Goal: Information Seeking & Learning: Learn about a topic

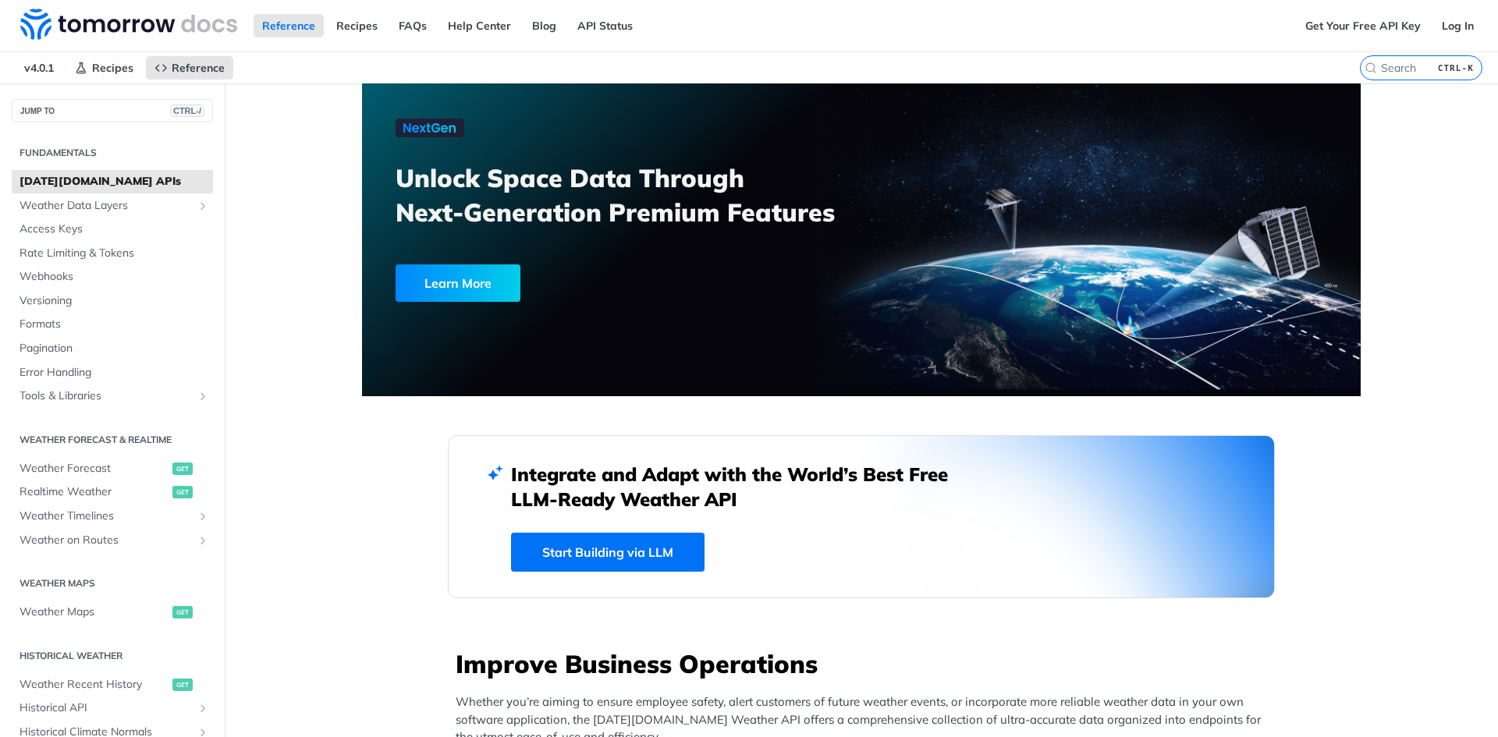
click at [101, 105] on button "JUMP TO CTRL-/" at bounding box center [112, 110] width 201 height 23
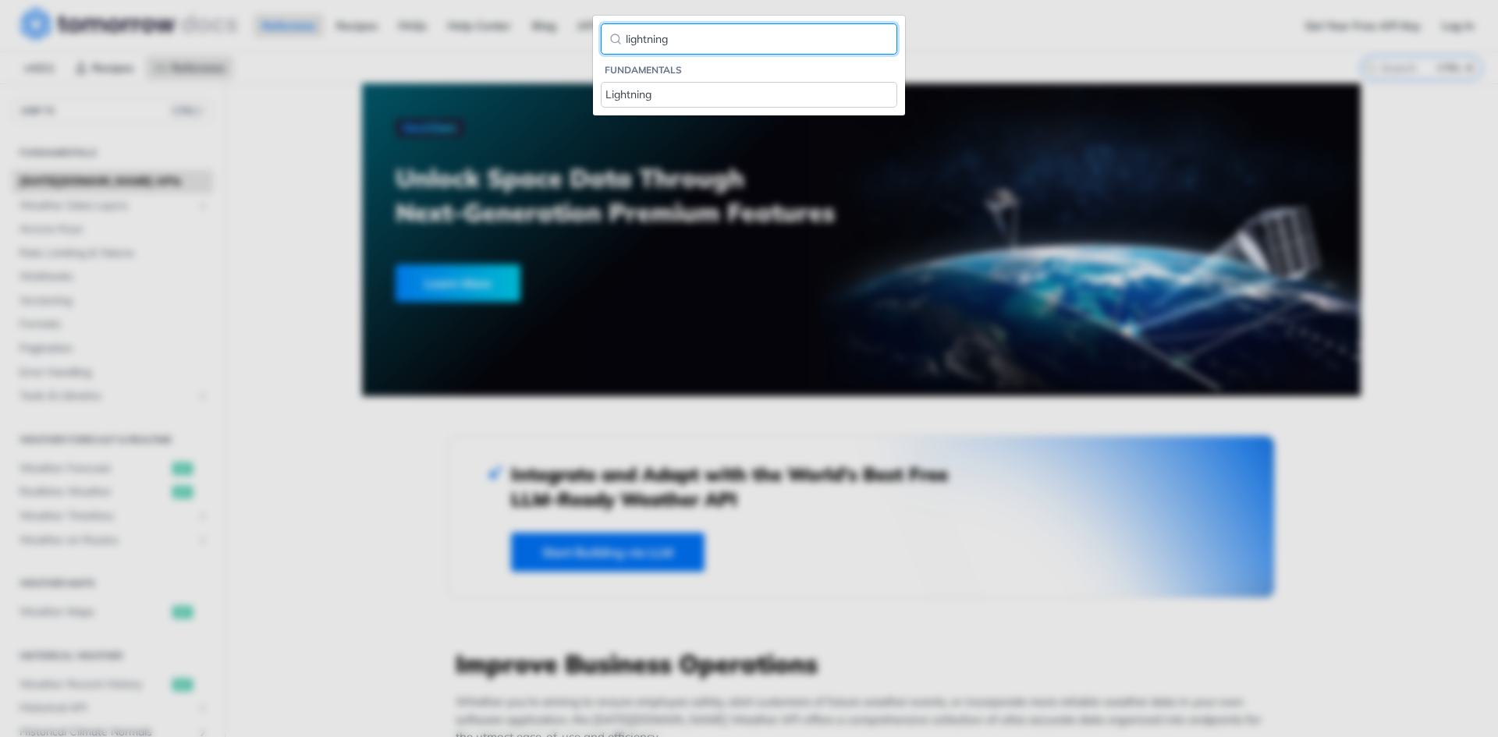
type input "lightning"
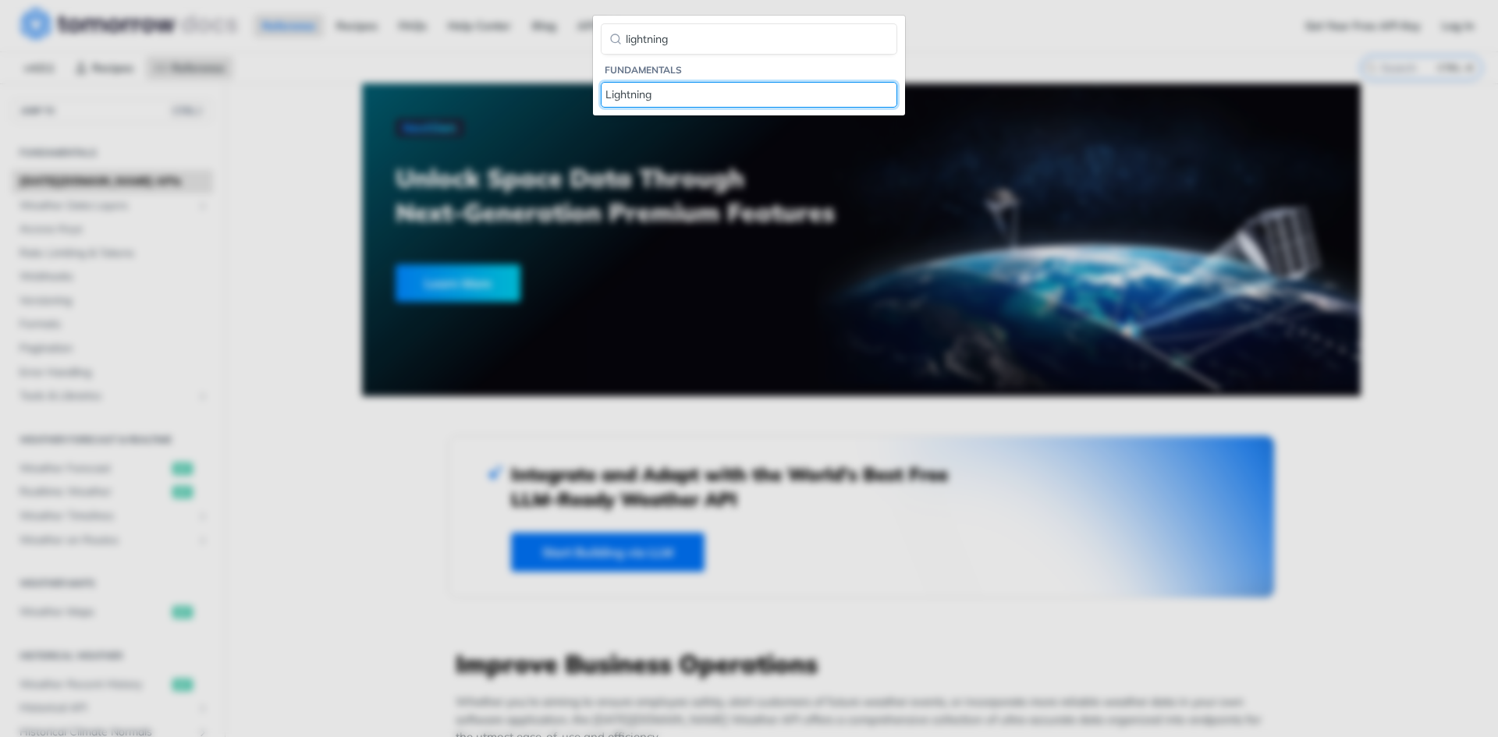
click at [683, 94] on div "Lightning" at bounding box center [748, 95] width 287 height 16
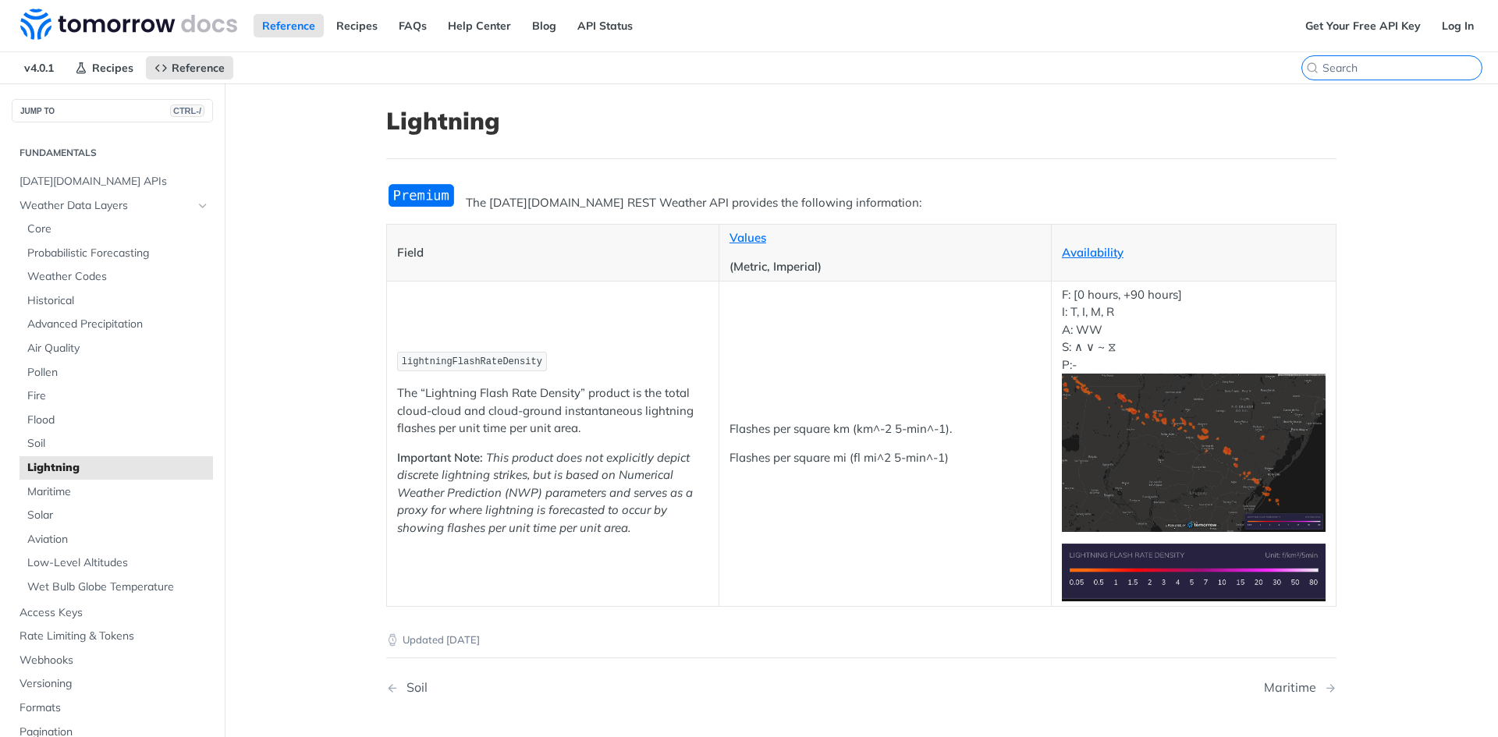
click at [1414, 68] on input "CTRL-K" at bounding box center [1402, 68] width 159 height 14
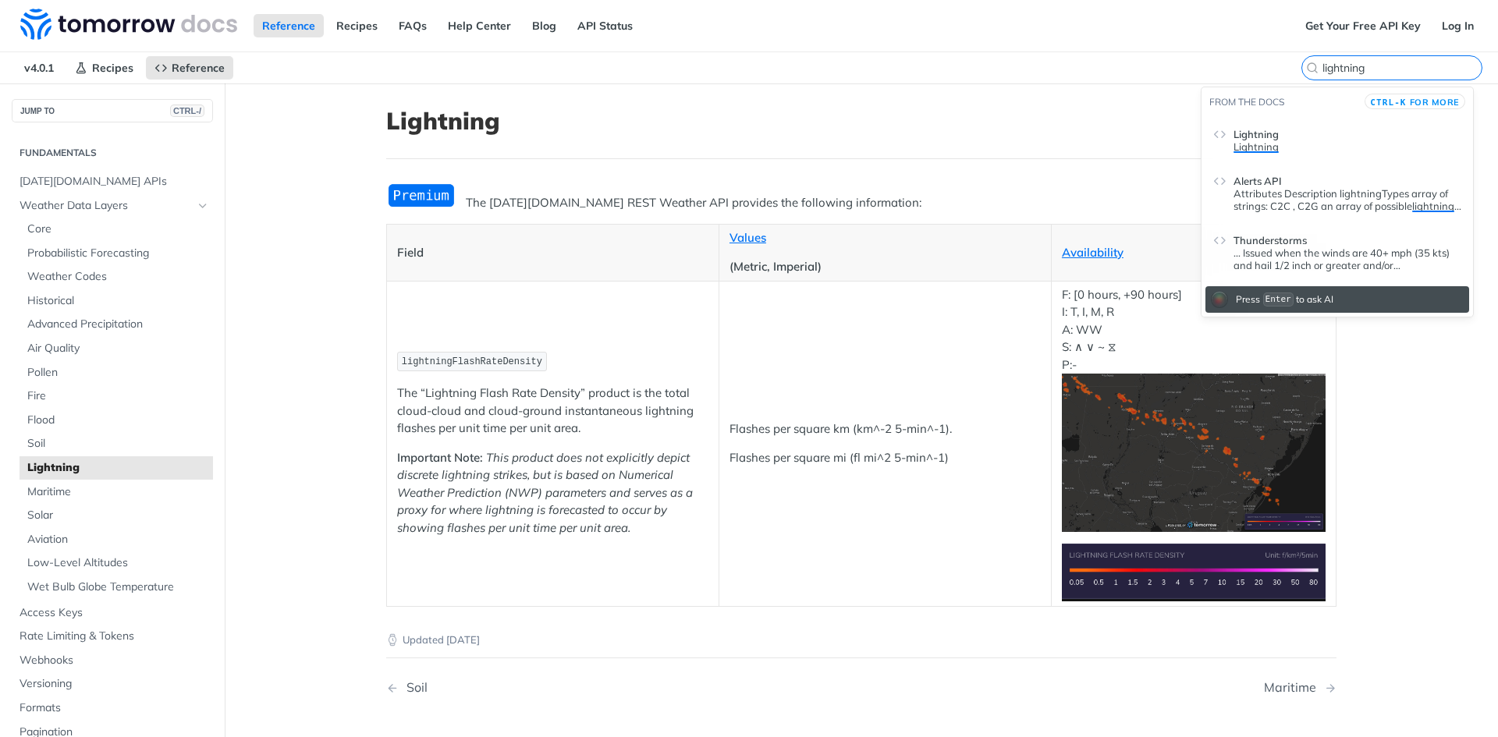
type input "lightnin"
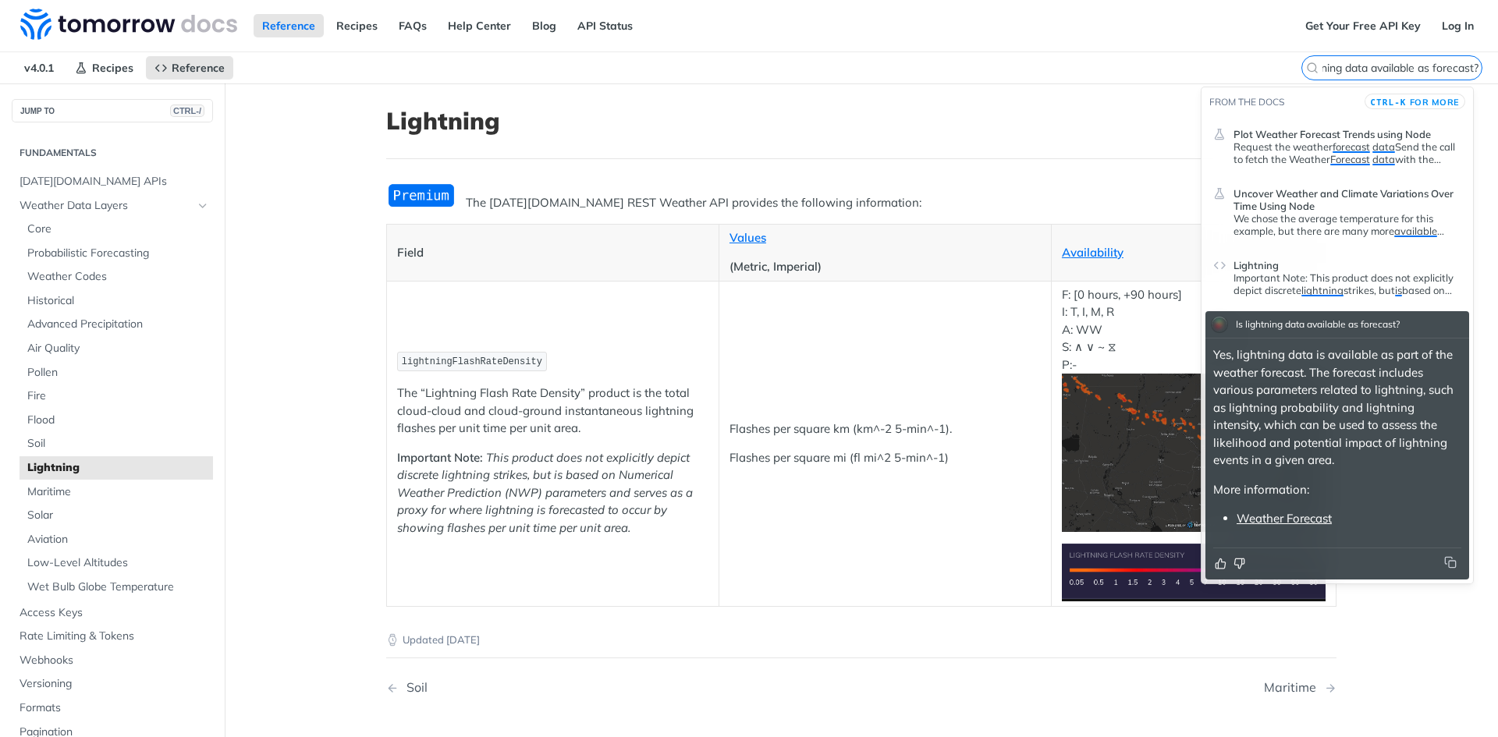
type input "Is lightning data available as forecast?"
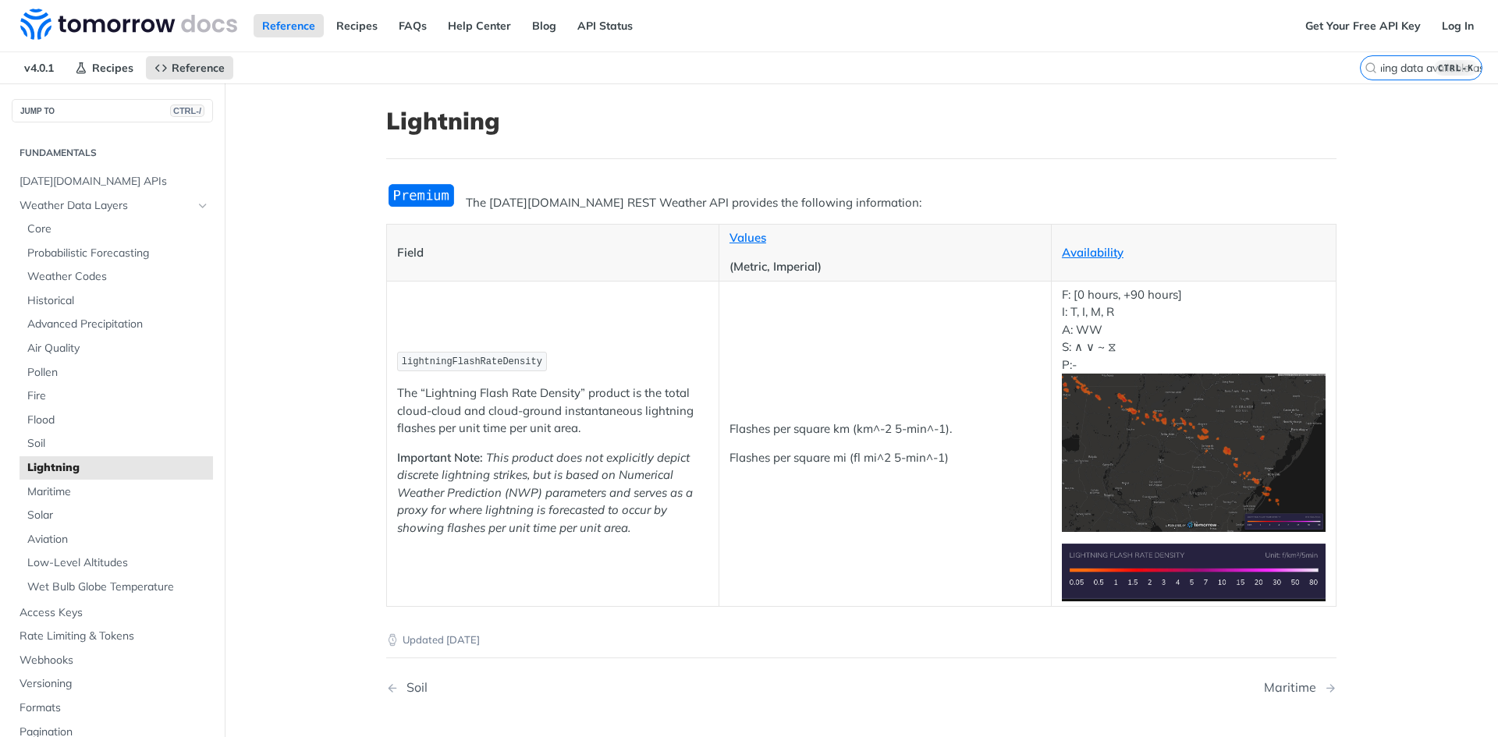
click at [1404, 602] on main "JUMP TO CTRL-/ Fundamentals [DATE][DOMAIN_NAME] APIs Weather Data Layers Core P…" at bounding box center [749, 456] width 1498 height 746
click at [298, 323] on main "JUMP TO CTRL-/ Fundamentals [DATE][DOMAIN_NAME] APIs Weather Data Layers Core P…" at bounding box center [749, 456] width 1498 height 746
click at [1393, 66] on input "Is lightning data available as forecast?" at bounding box center [1402, 68] width 159 height 14
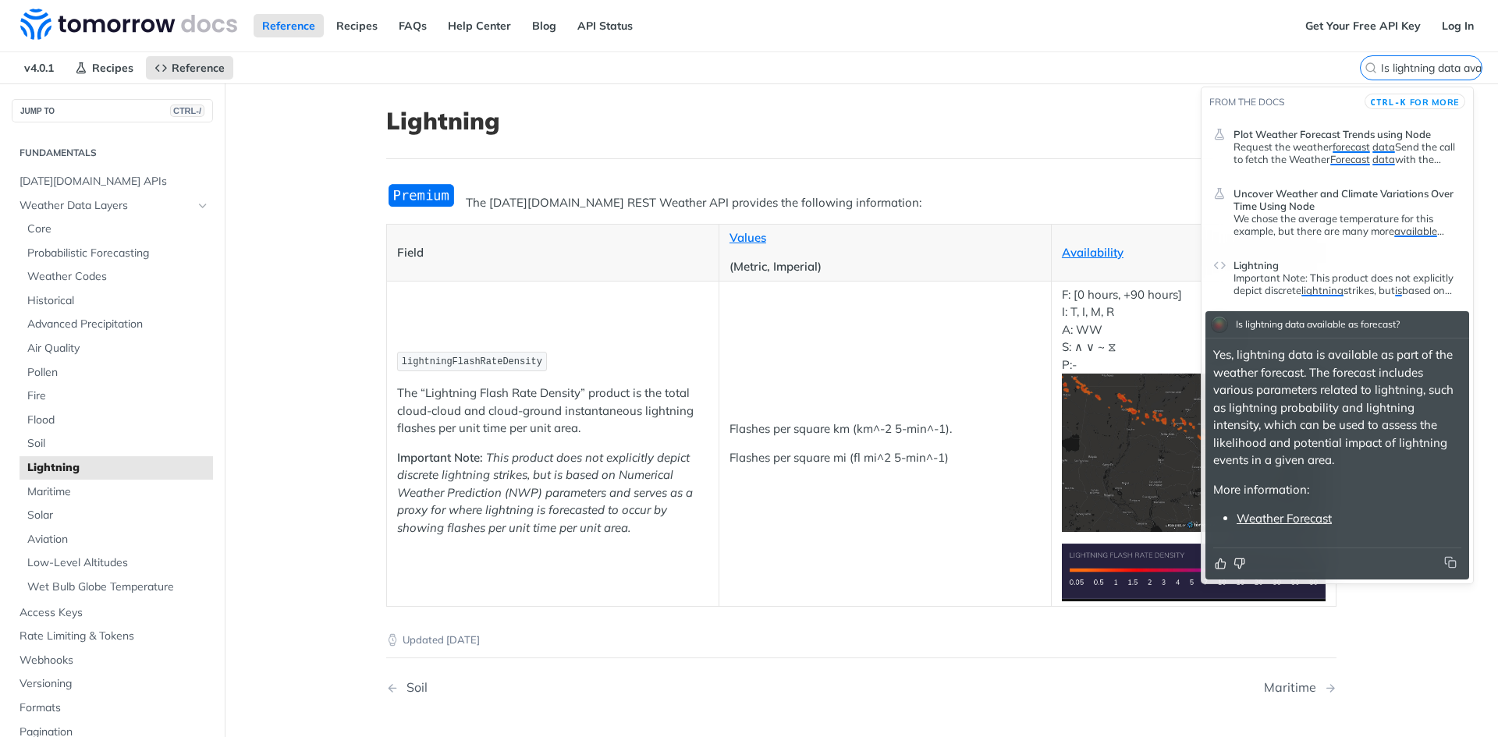
click at [337, 302] on main "JUMP TO CTRL-/ Fundamentals [DATE][DOMAIN_NAME] APIs Weather Data Layers Core P…" at bounding box center [749, 456] width 1498 height 746
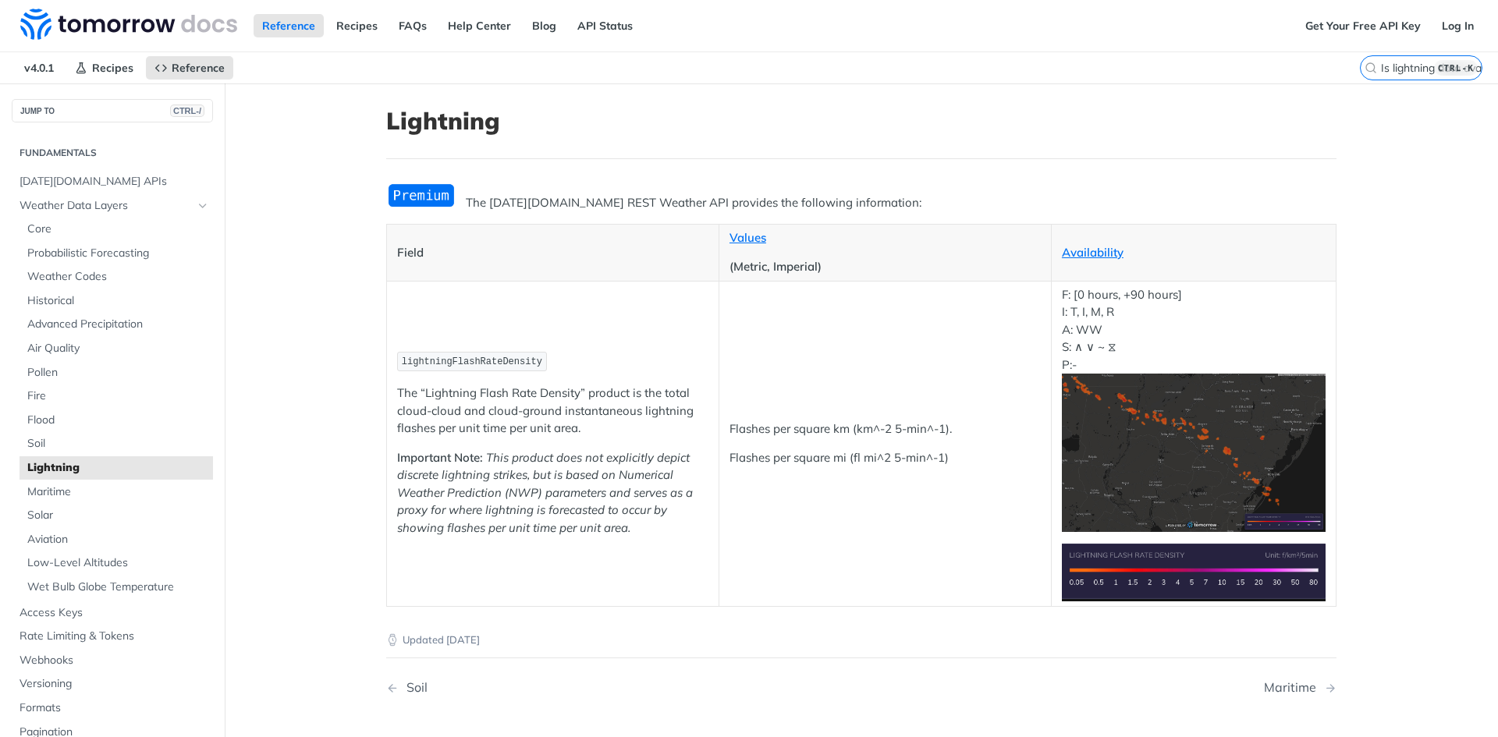
click at [374, 396] on article "Lightning The [DATE][DOMAIN_NAME] REST Weather API provides the following infor…" at bounding box center [861, 456] width 999 height 746
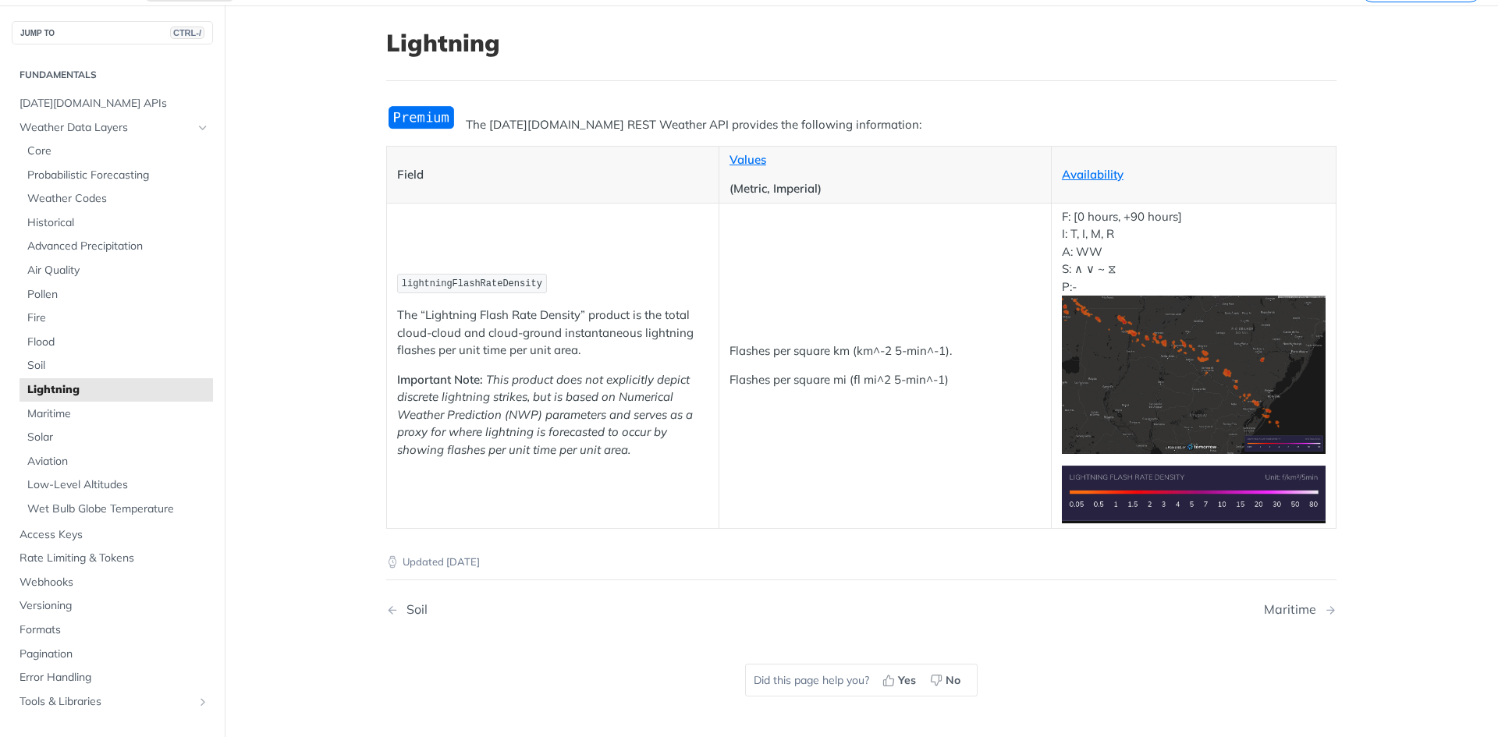
click at [371, 357] on article "Lightning The [DATE][DOMAIN_NAME] REST Weather API provides the following infor…" at bounding box center [861, 378] width 999 height 746
click at [331, 289] on main "JUMP TO CTRL-/ Fundamentals [DATE][DOMAIN_NAME] APIs Weather Data Layers Core P…" at bounding box center [749, 378] width 1498 height 746
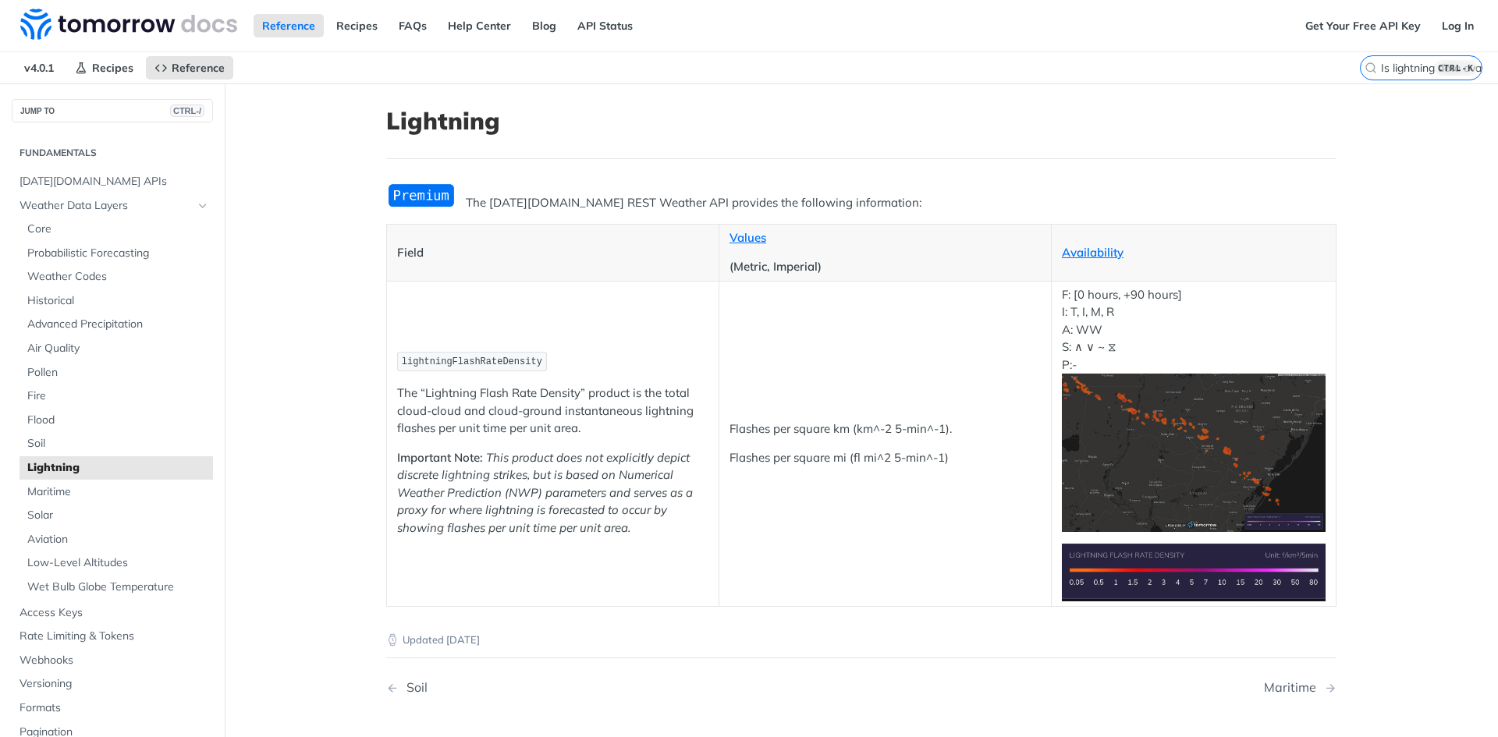
click at [364, 337] on article "Lightning The [DATE][DOMAIN_NAME] REST Weather API provides the following infor…" at bounding box center [861, 456] width 999 height 746
drag, startPoint x: 411, startPoint y: 494, endPoint x: 555, endPoint y: 495, distance: 143.6
click at [522, 496] on em "This product does not explicitly depict discrete lightning strikes, but is base…" at bounding box center [545, 492] width 296 height 85
click at [556, 495] on em "This product does not explicitly depict discrete lightning strikes, but is base…" at bounding box center [545, 492] width 296 height 85
click at [372, 474] on article "Lightning The [DATE][DOMAIN_NAME] REST Weather API provides the following infor…" at bounding box center [861, 456] width 999 height 746
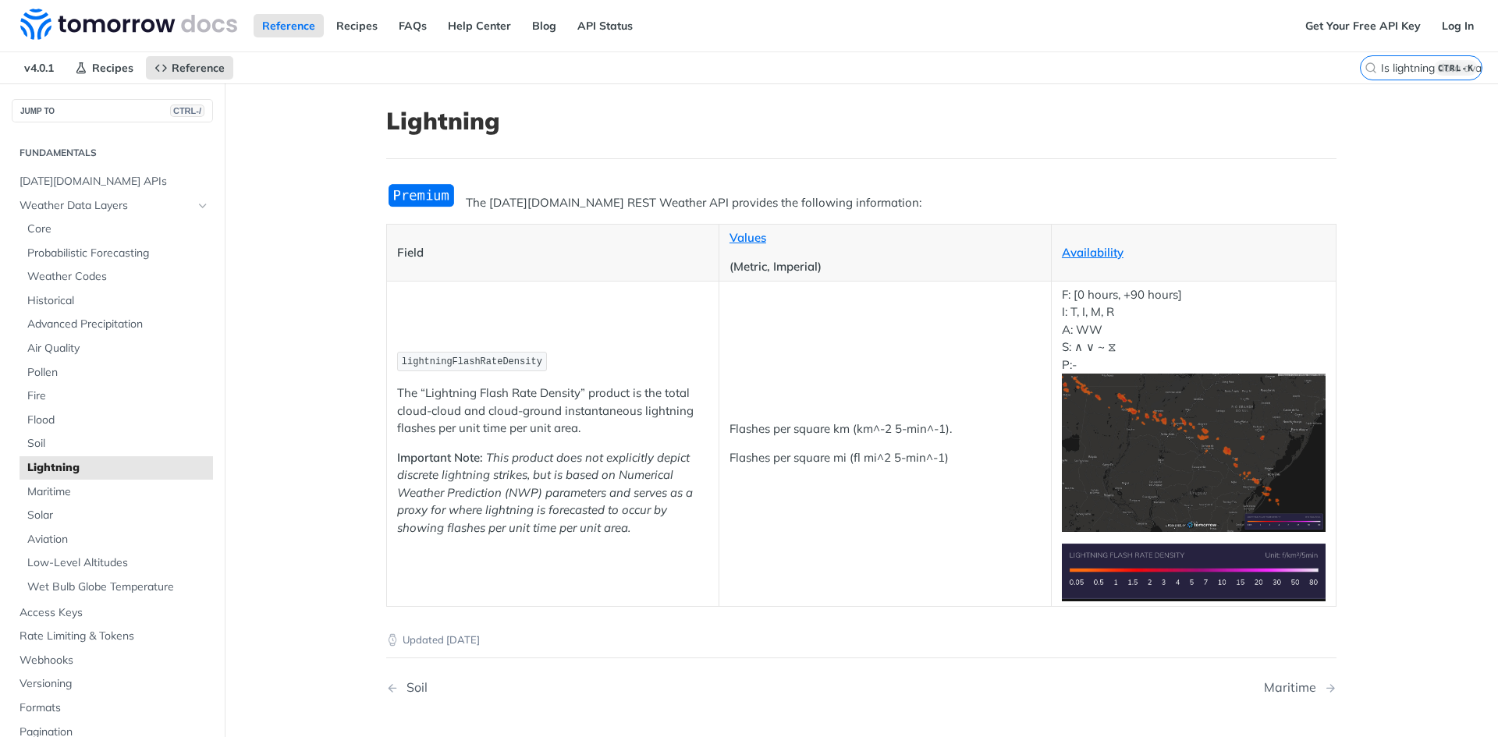
click at [1446, 311] on main "JUMP TO CTRL-/ Fundamentals [DATE][DOMAIN_NAME] APIs Weather Data Layers Core P…" at bounding box center [749, 456] width 1498 height 746
click at [395, 265] on th "Field" at bounding box center [553, 252] width 332 height 57
click at [355, 286] on main "JUMP TO CTRL-/ Fundamentals [DATE][DOMAIN_NAME] APIs Weather Data Layers Core P…" at bounding box center [749, 456] width 1498 height 746
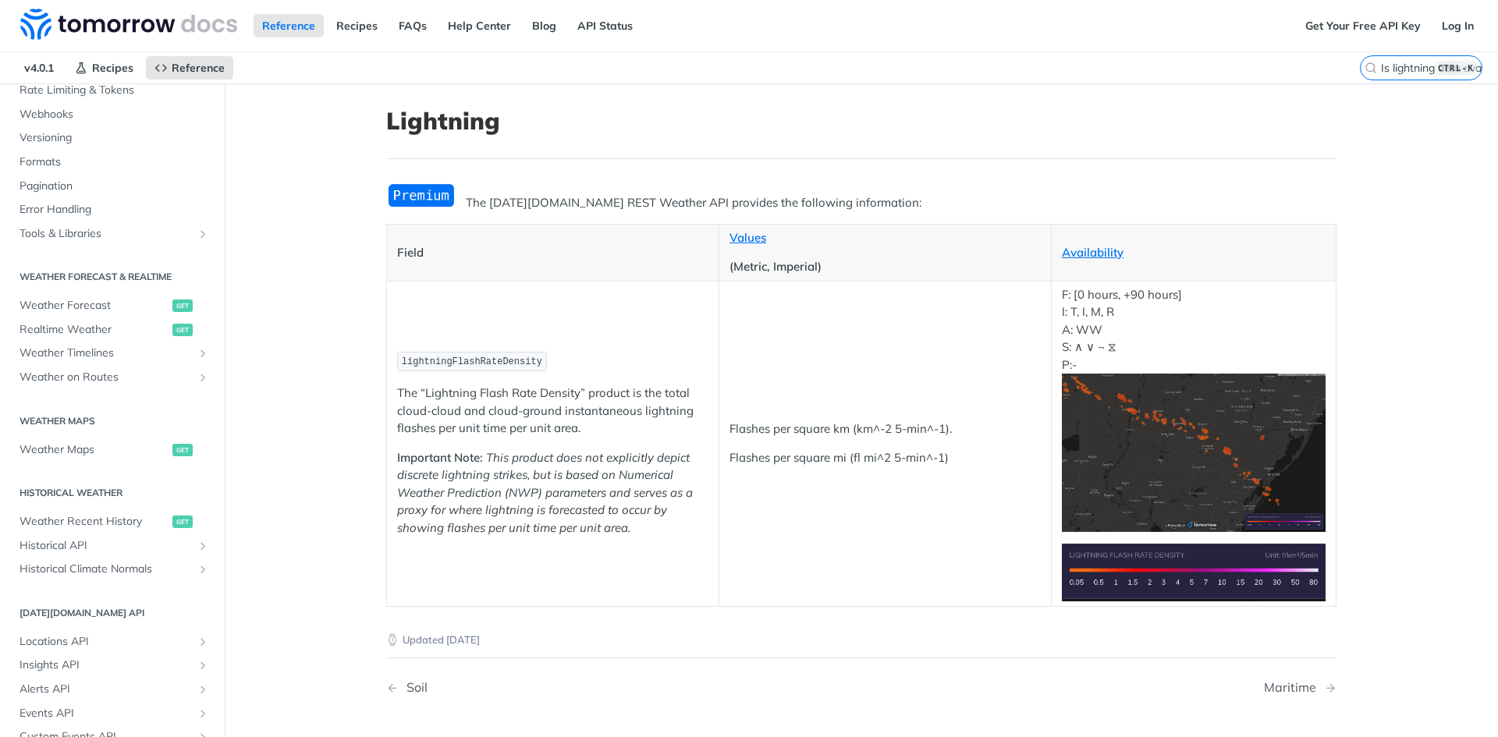
scroll to position [156, 0]
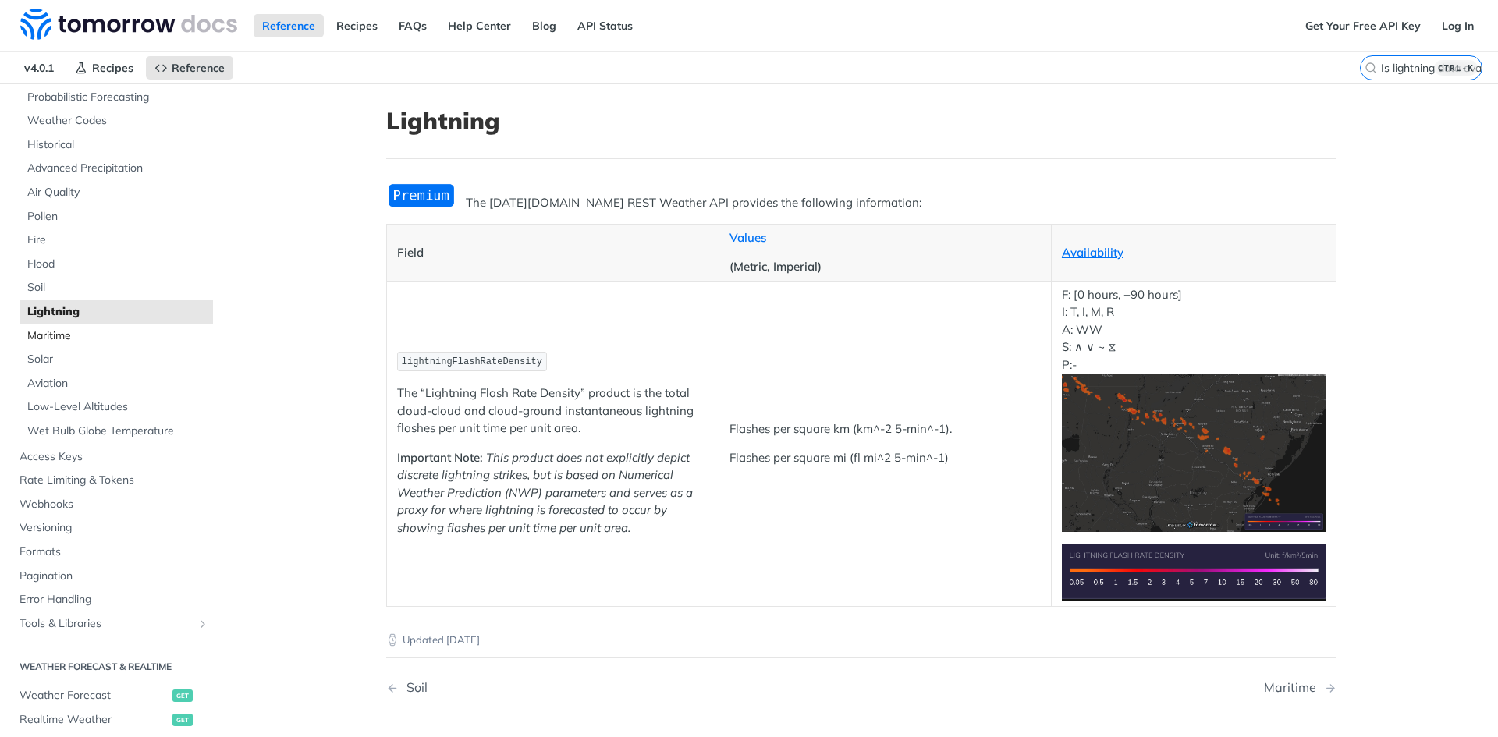
click at [100, 336] on span "Maritime" at bounding box center [118, 336] width 182 height 16
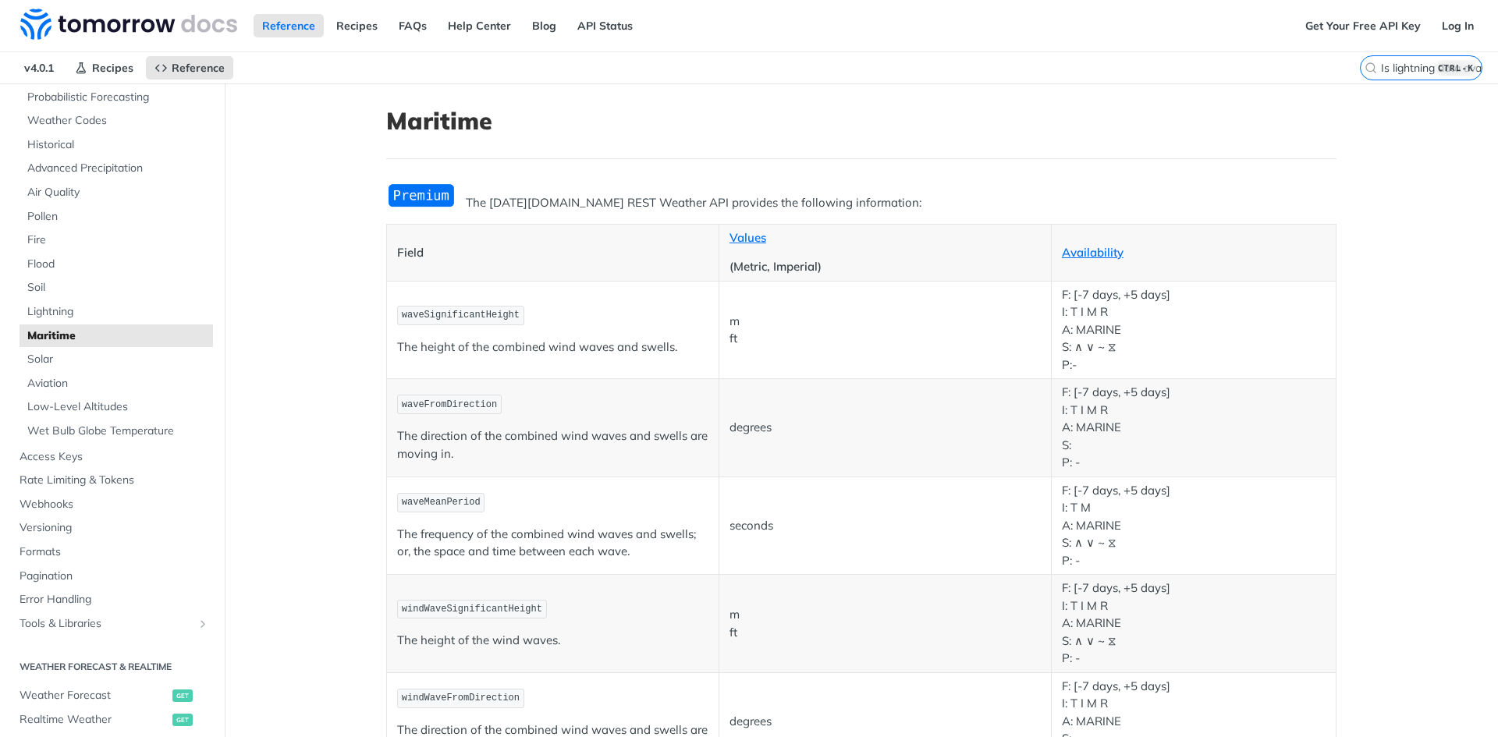
click at [119, 364] on span "Solar" at bounding box center [118, 360] width 182 height 16
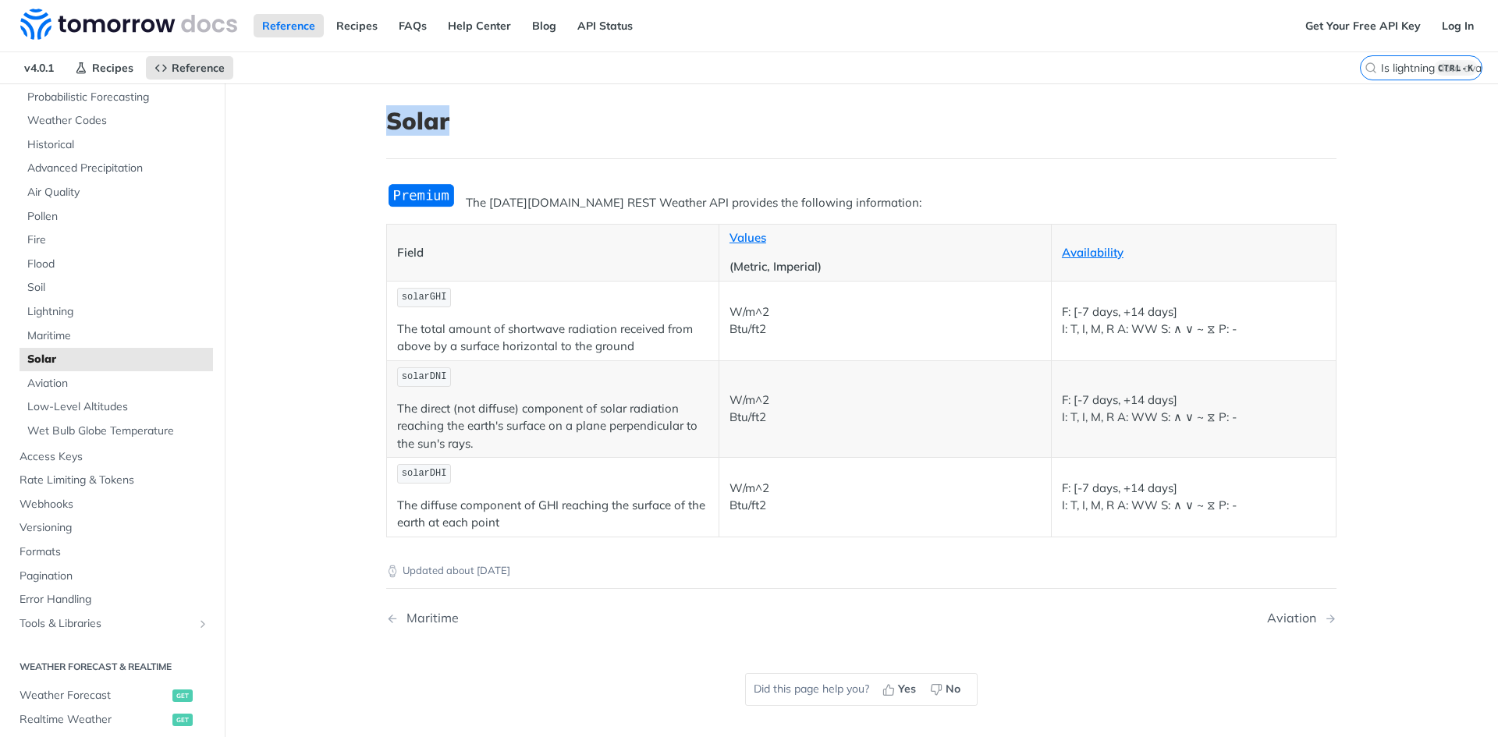
drag, startPoint x: 376, startPoint y: 122, endPoint x: 467, endPoint y: 120, distance: 91.3
click at [466, 120] on article "Solar The [DATE][DOMAIN_NAME] REST Weather API provides the following informati…" at bounding box center [861, 451] width 999 height 737
click at [478, 120] on h1 "Solar" at bounding box center [861, 121] width 950 height 28
click at [74, 233] on span "Fire" at bounding box center [118, 241] width 182 height 16
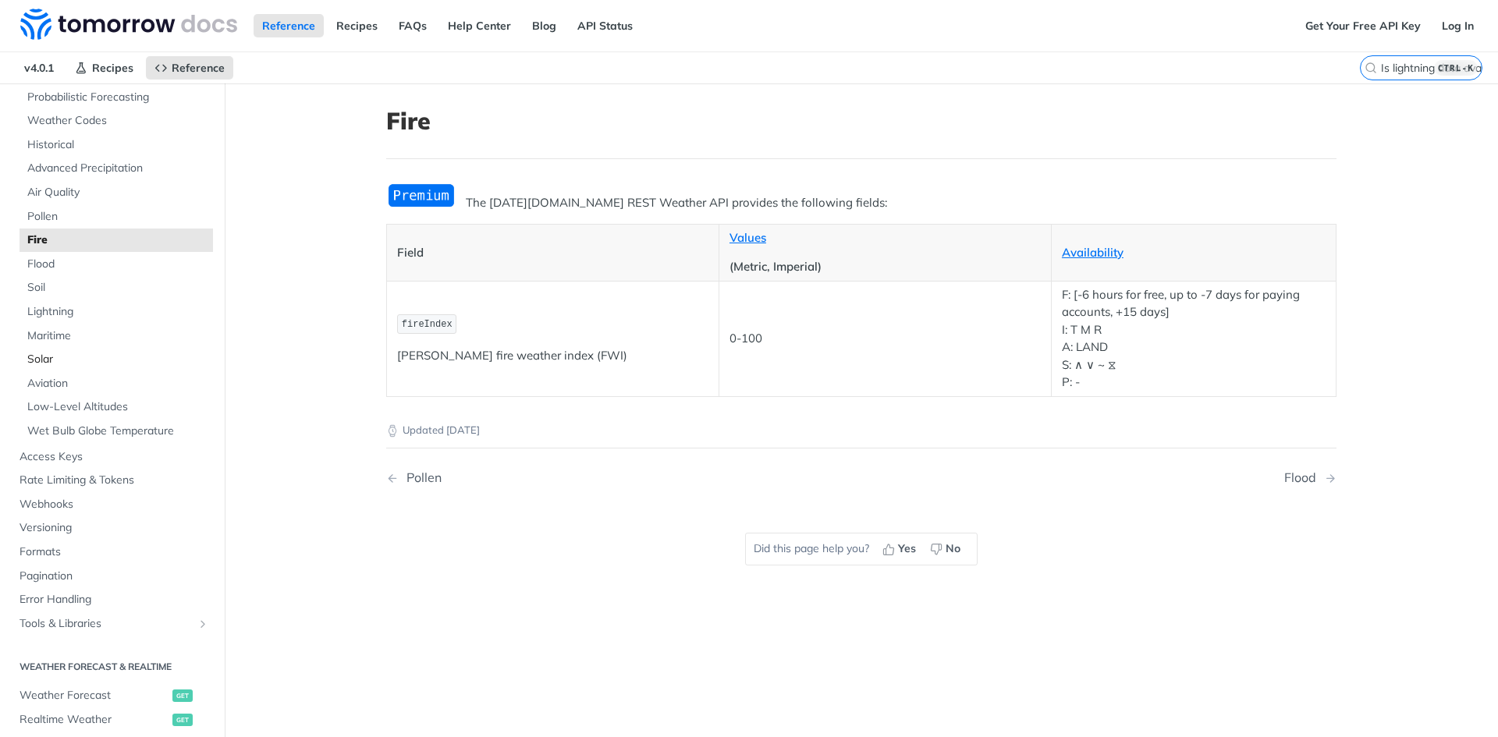
click at [69, 358] on span "Solar" at bounding box center [118, 360] width 182 height 16
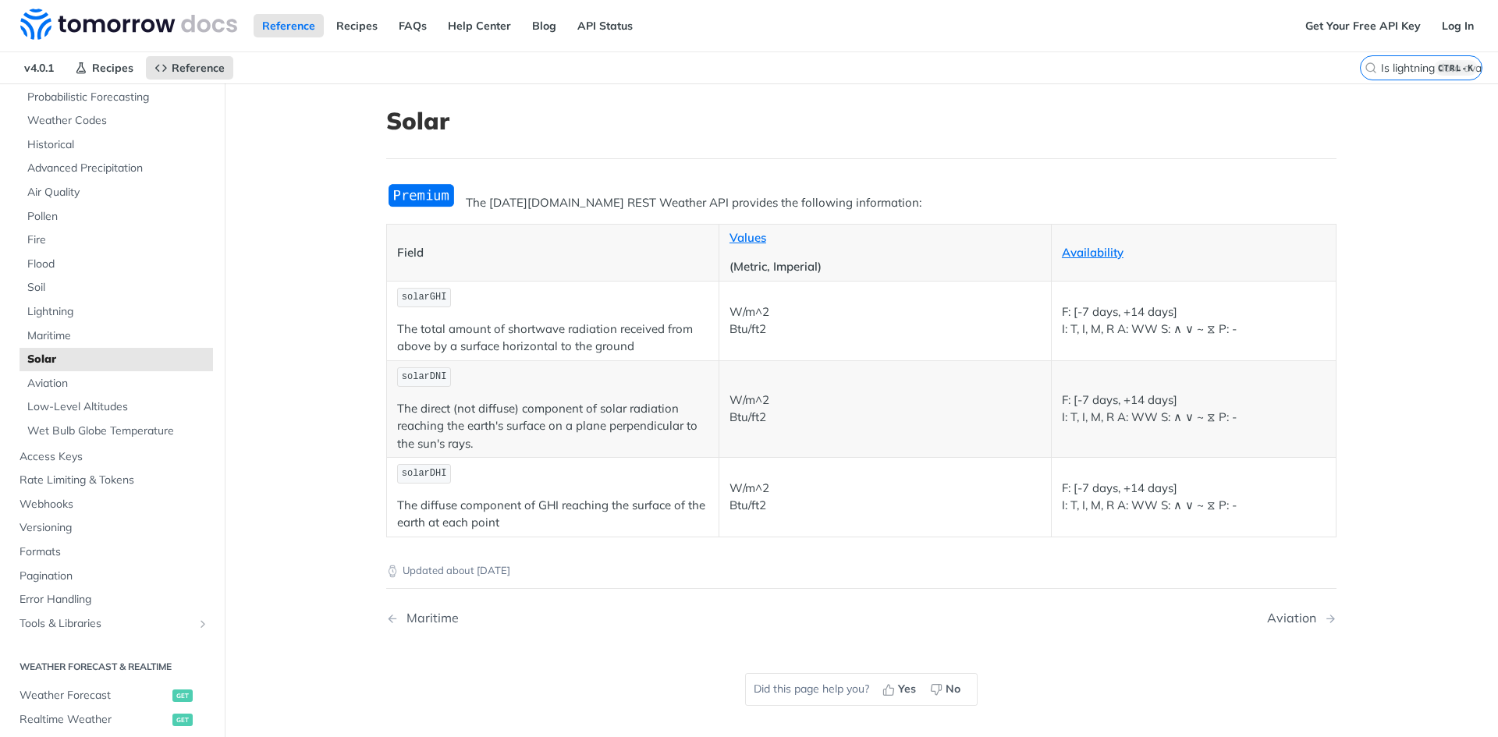
click at [289, 336] on main "JUMP TO CTRL-/ Fundamentals [DATE][DOMAIN_NAME] APIs Weather Data Layers Core P…" at bounding box center [749, 451] width 1498 height 737
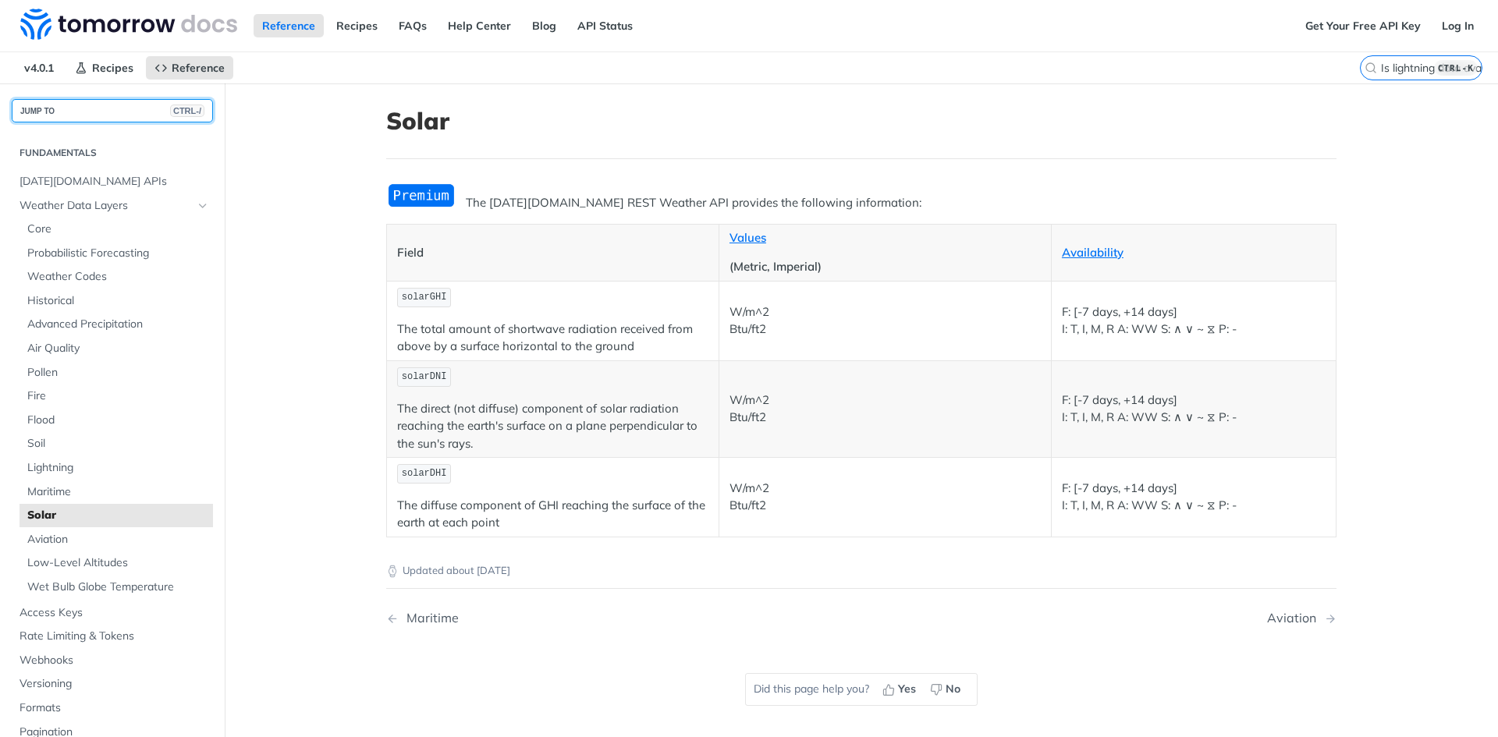
click at [73, 106] on button "JUMP TO CTRL-/" at bounding box center [112, 110] width 201 height 23
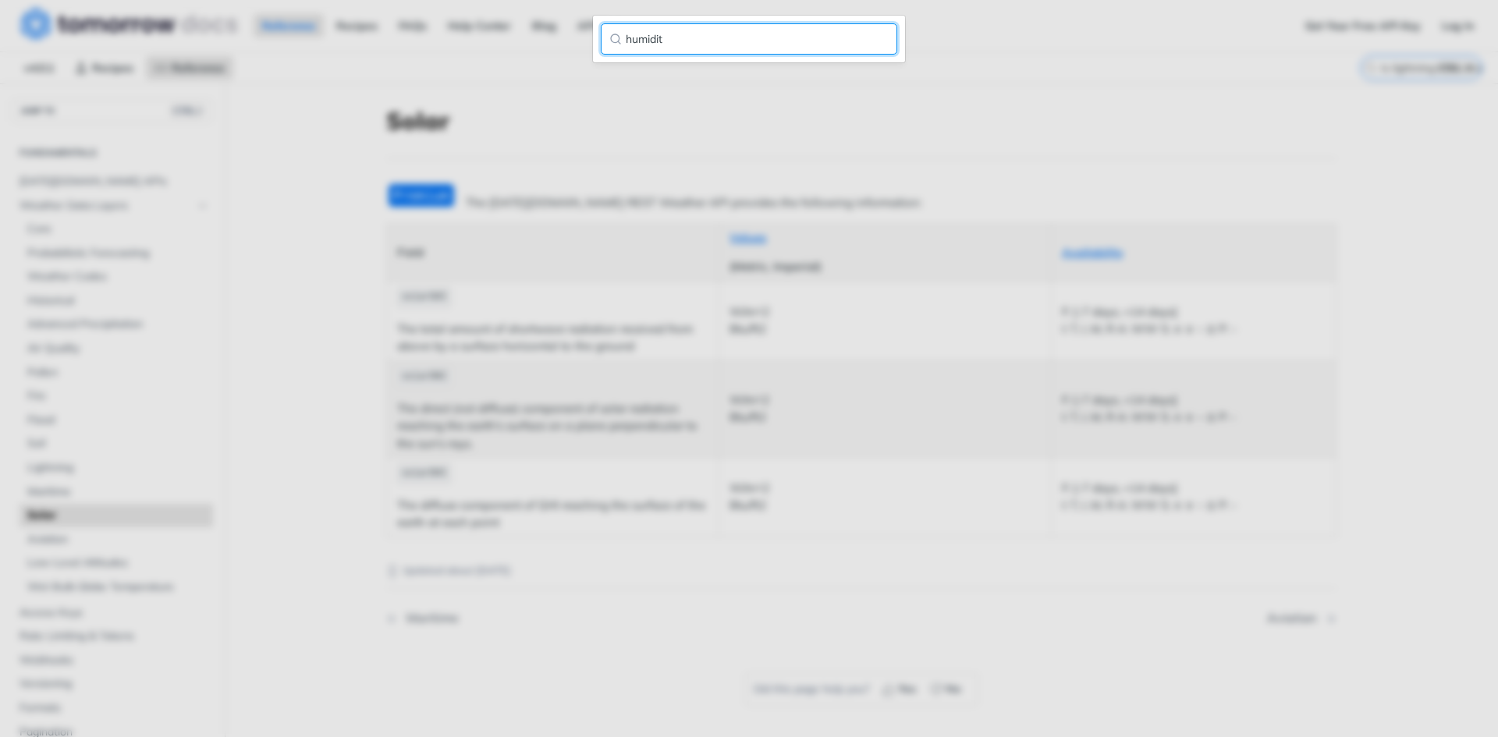
type input "humidity"
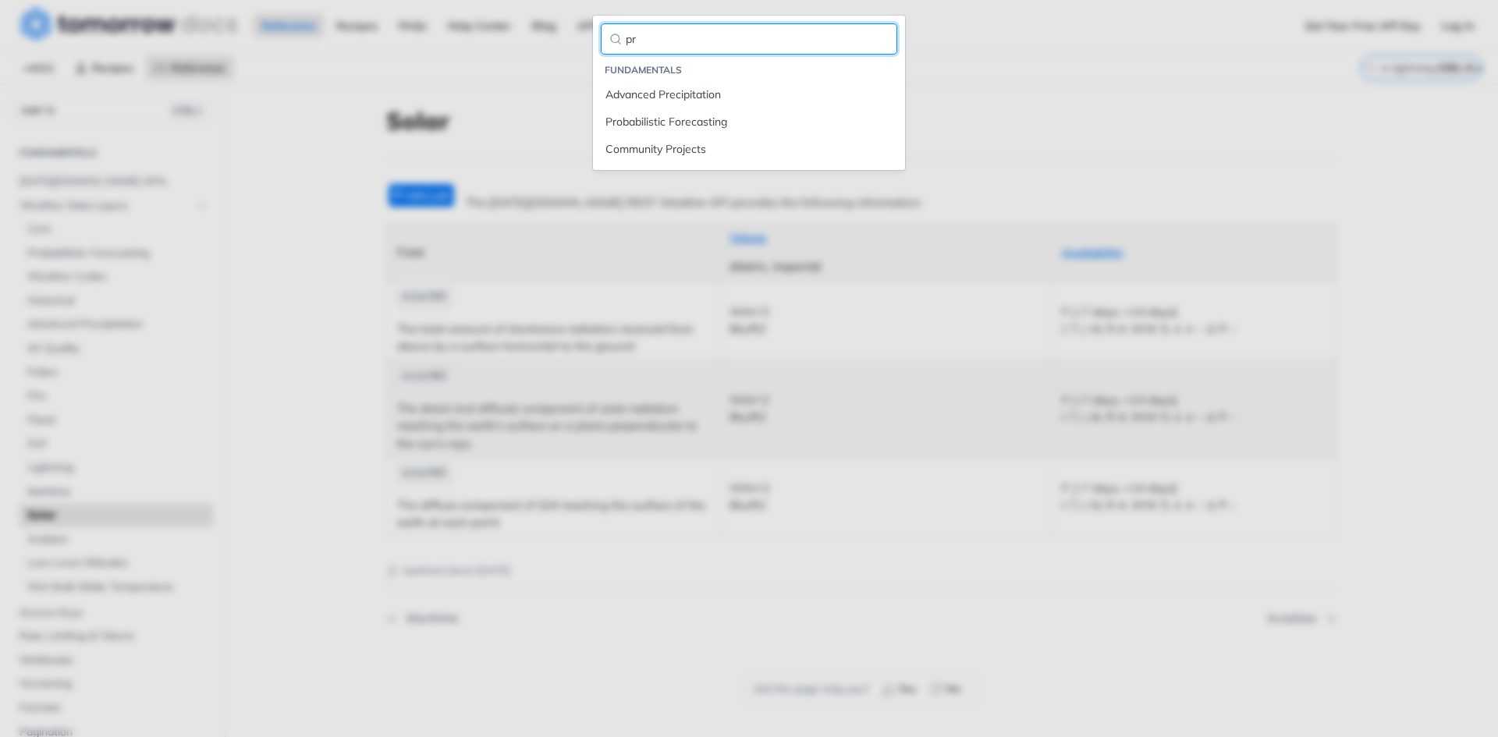
type input "p"
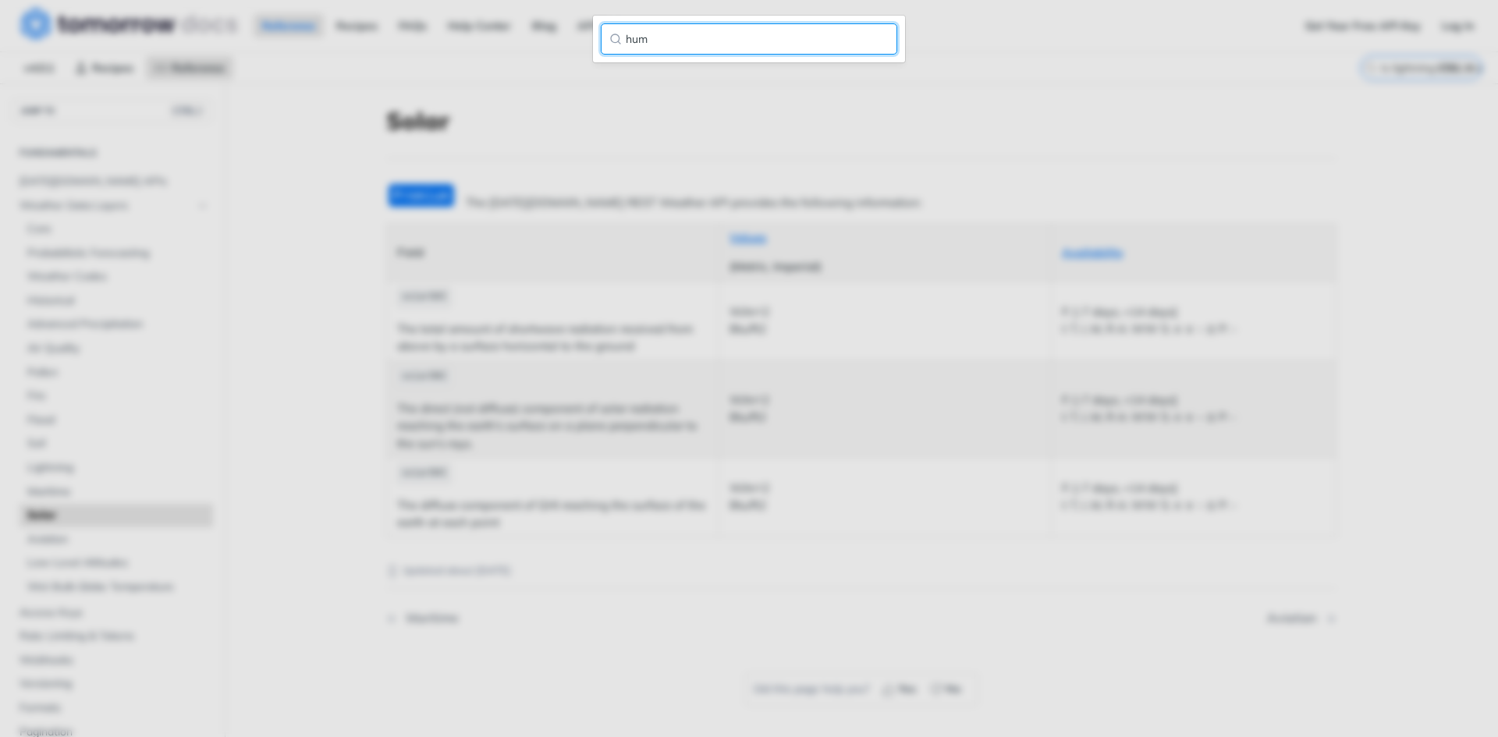
type input "hum"
click at [641, 215] on main "JUMP TO CTRL-/ Fundamentals [DATE][DOMAIN_NAME] APIs Weather Data Layers Core P…" at bounding box center [749, 451] width 1498 height 737
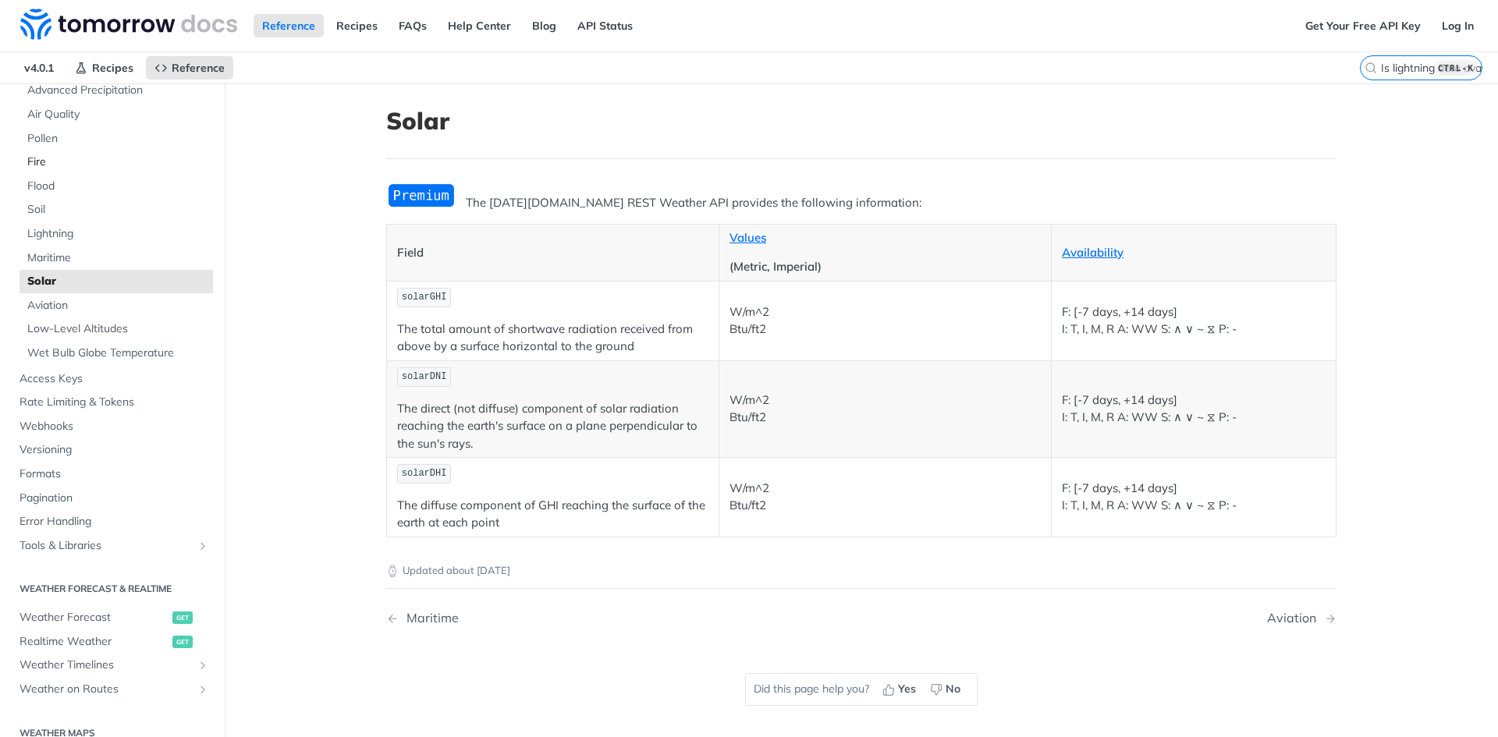
scroll to position [312, 0]
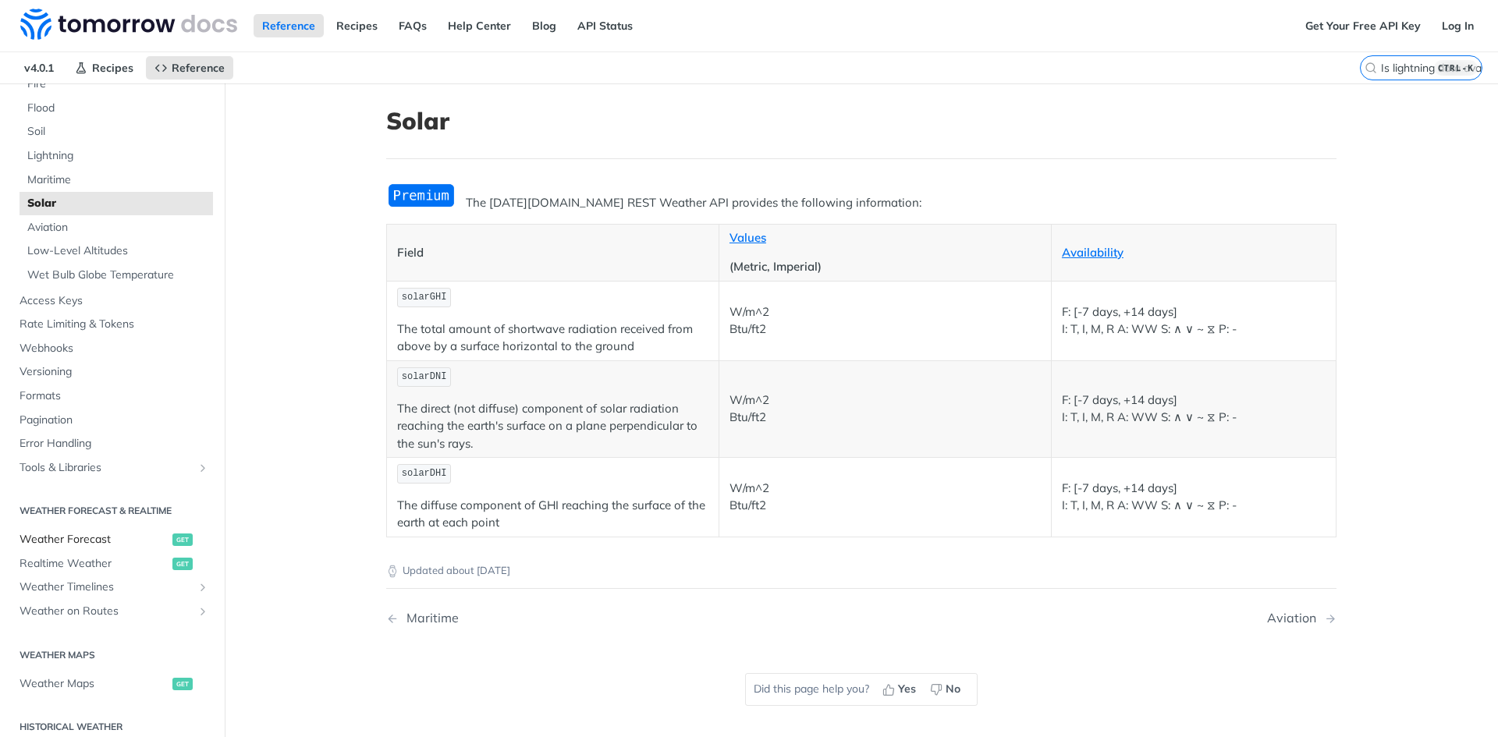
click at [98, 538] on span "Weather Forecast" at bounding box center [94, 540] width 149 height 16
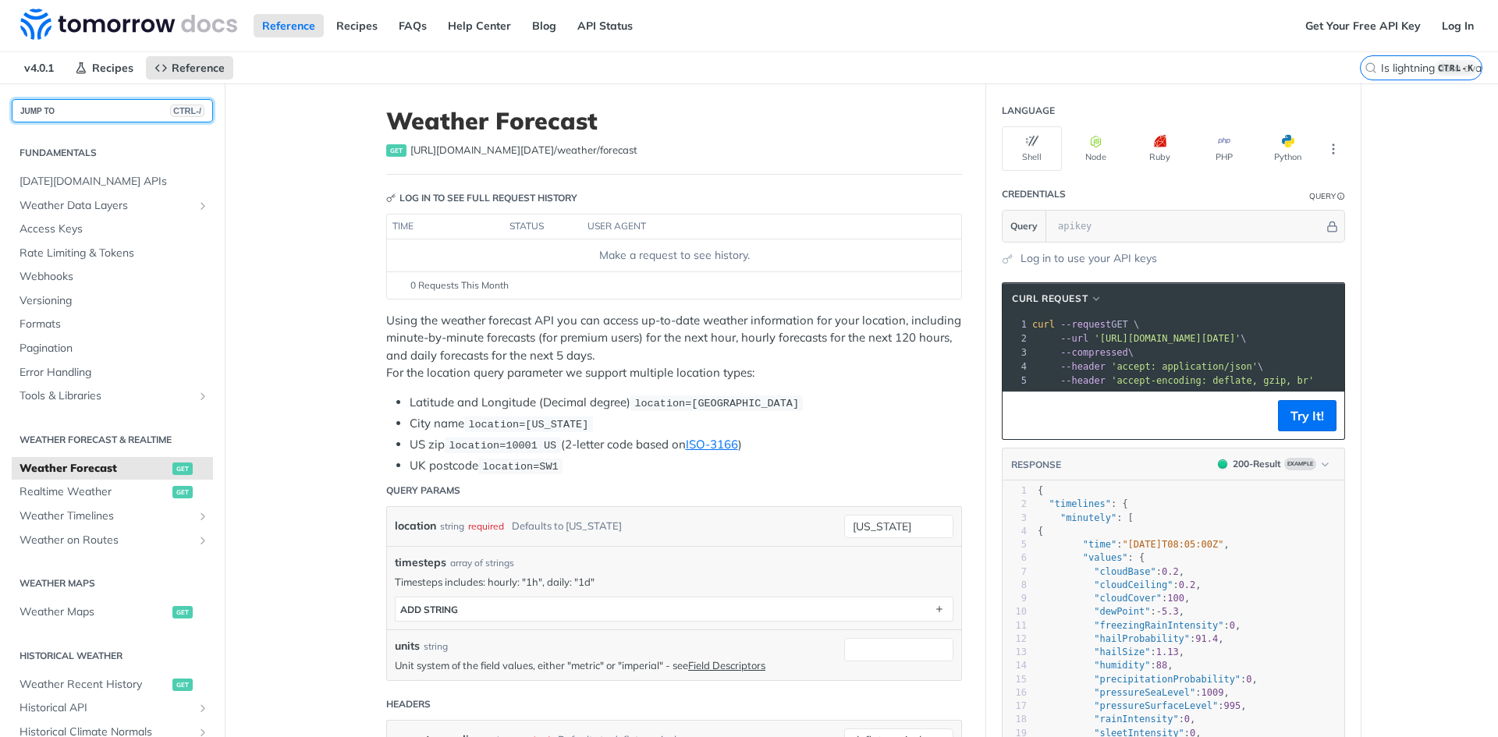
click at [108, 106] on button "JUMP TO CTRL-/" at bounding box center [112, 110] width 201 height 23
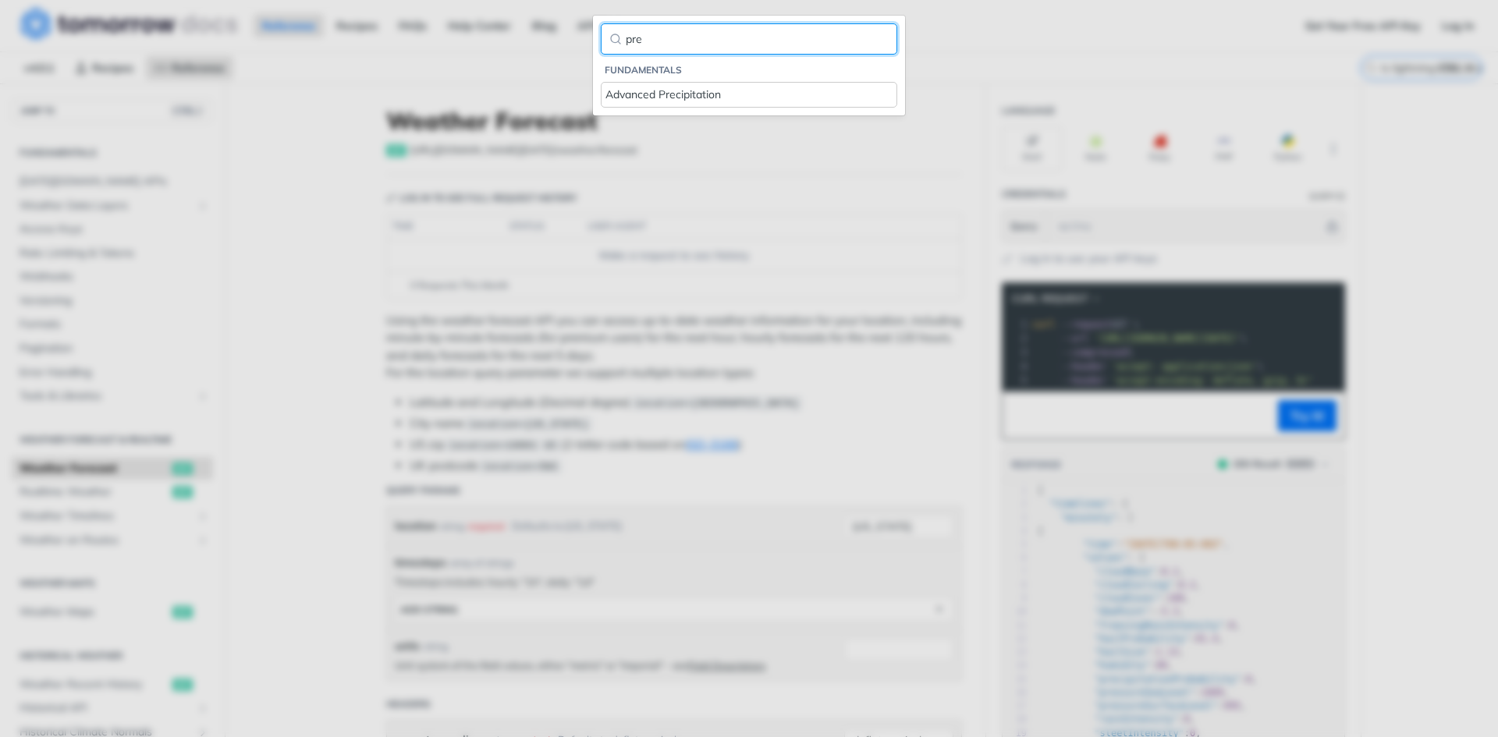
type input "pre"
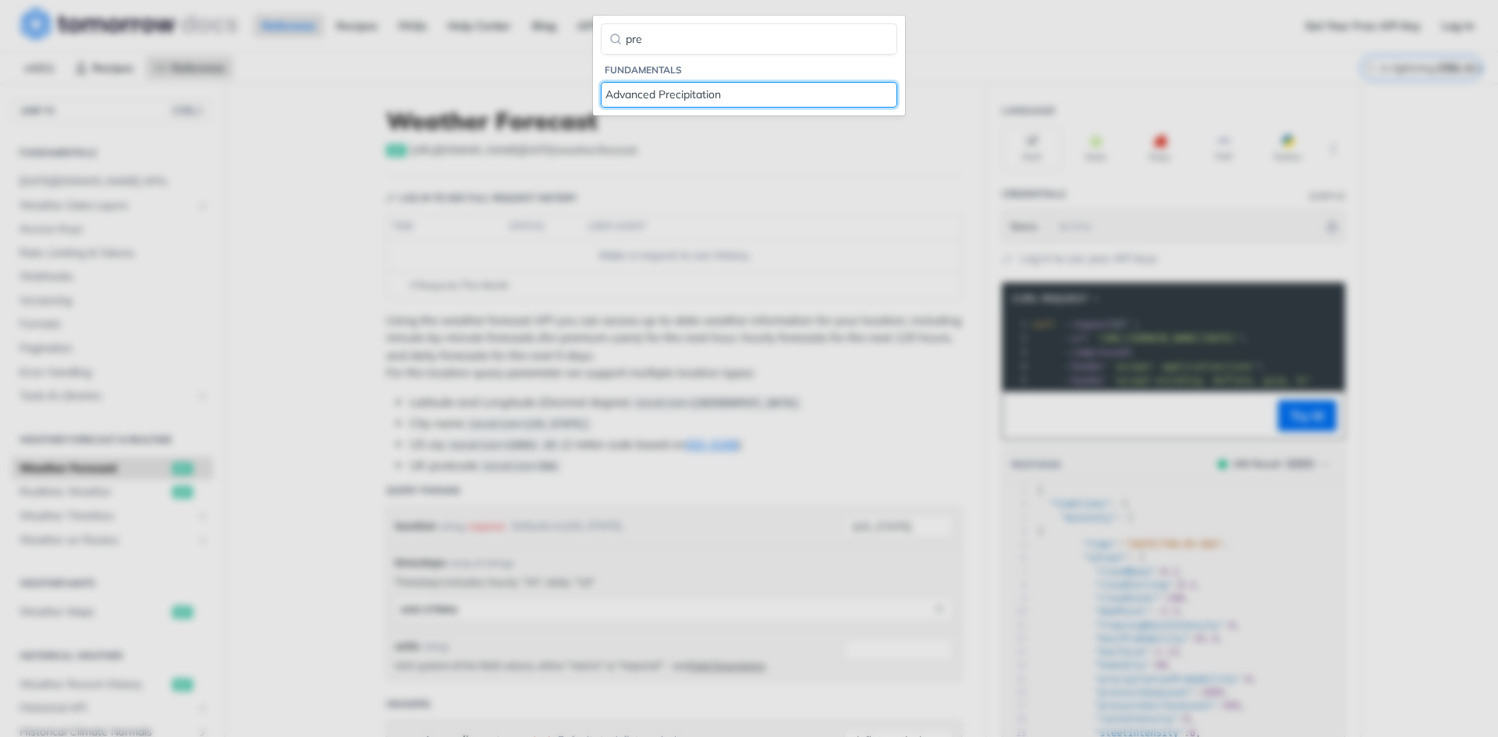
click at [731, 89] on div "Advanced Precipitation" at bounding box center [748, 95] width 287 height 16
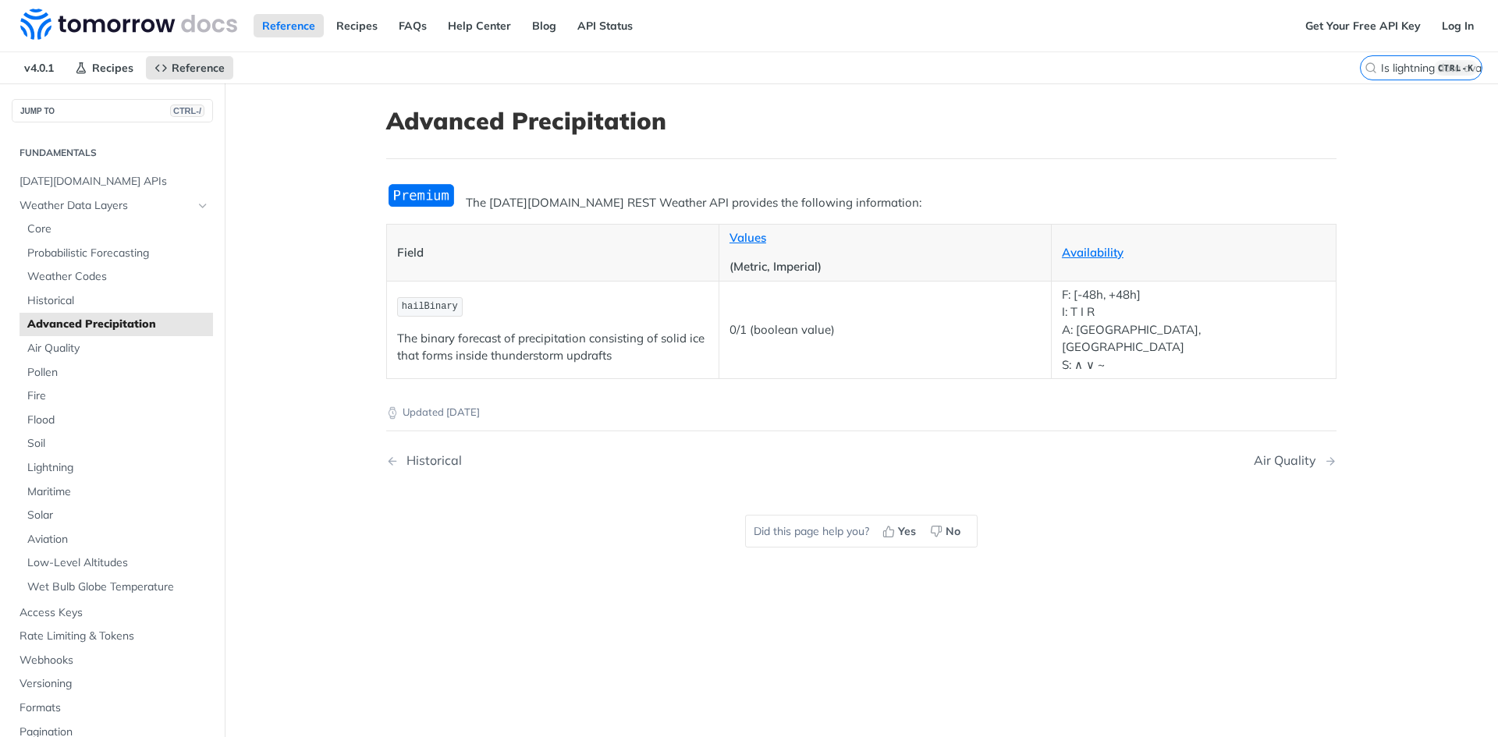
click at [346, 301] on main "JUMP TO CTRL-/ Fundamentals [DATE][DOMAIN_NAME] APIs Weather Data Layers Core P…" at bounding box center [749, 451] width 1498 height 737
click at [342, 299] on main "JUMP TO CTRL-/ Fundamentals [DATE][DOMAIN_NAME] APIs Weather Data Layers Core P…" at bounding box center [749, 451] width 1498 height 737
click at [991, 112] on h1 "Advanced Precipitation" at bounding box center [861, 121] width 950 height 28
click at [93, 115] on button "JUMP TO CTRL-/" at bounding box center [112, 110] width 201 height 23
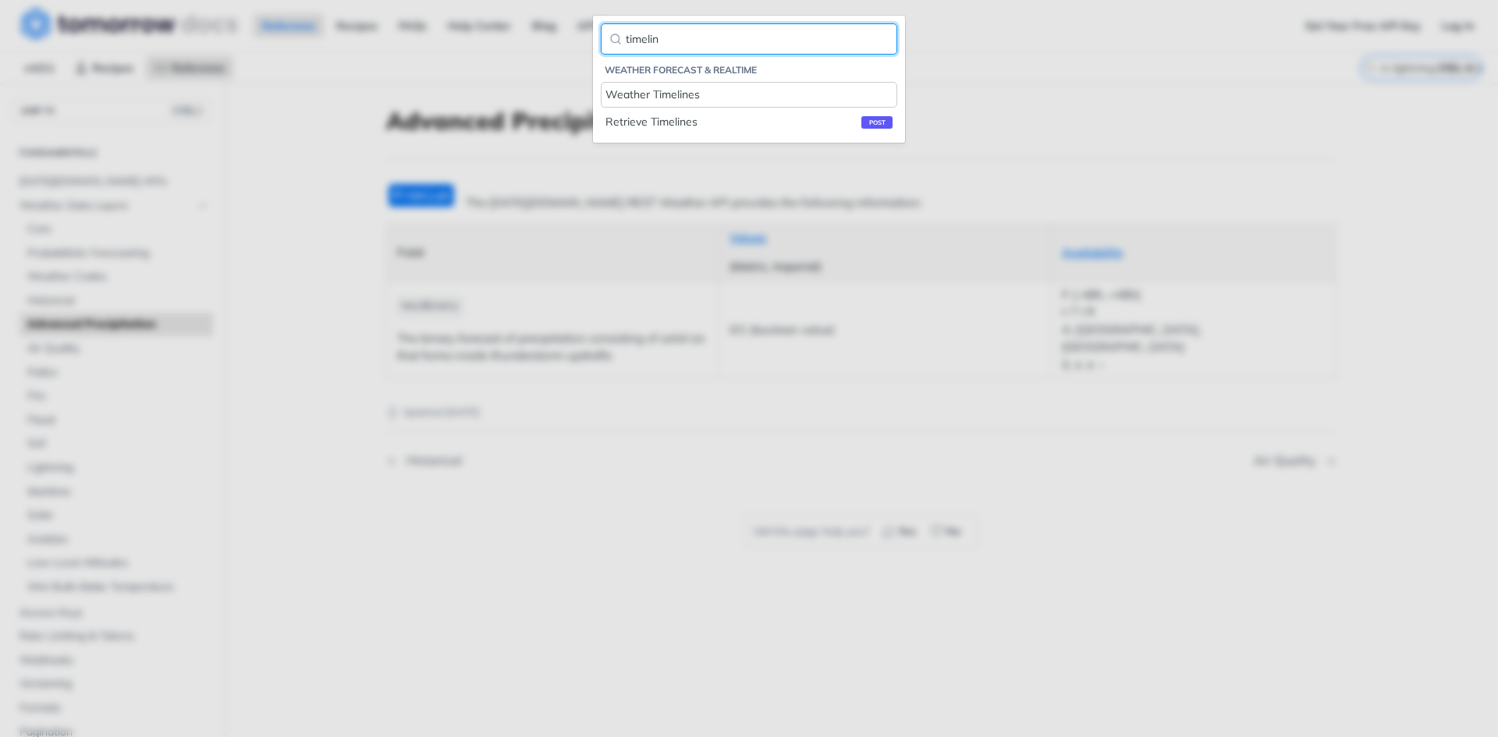
type input "timelin"
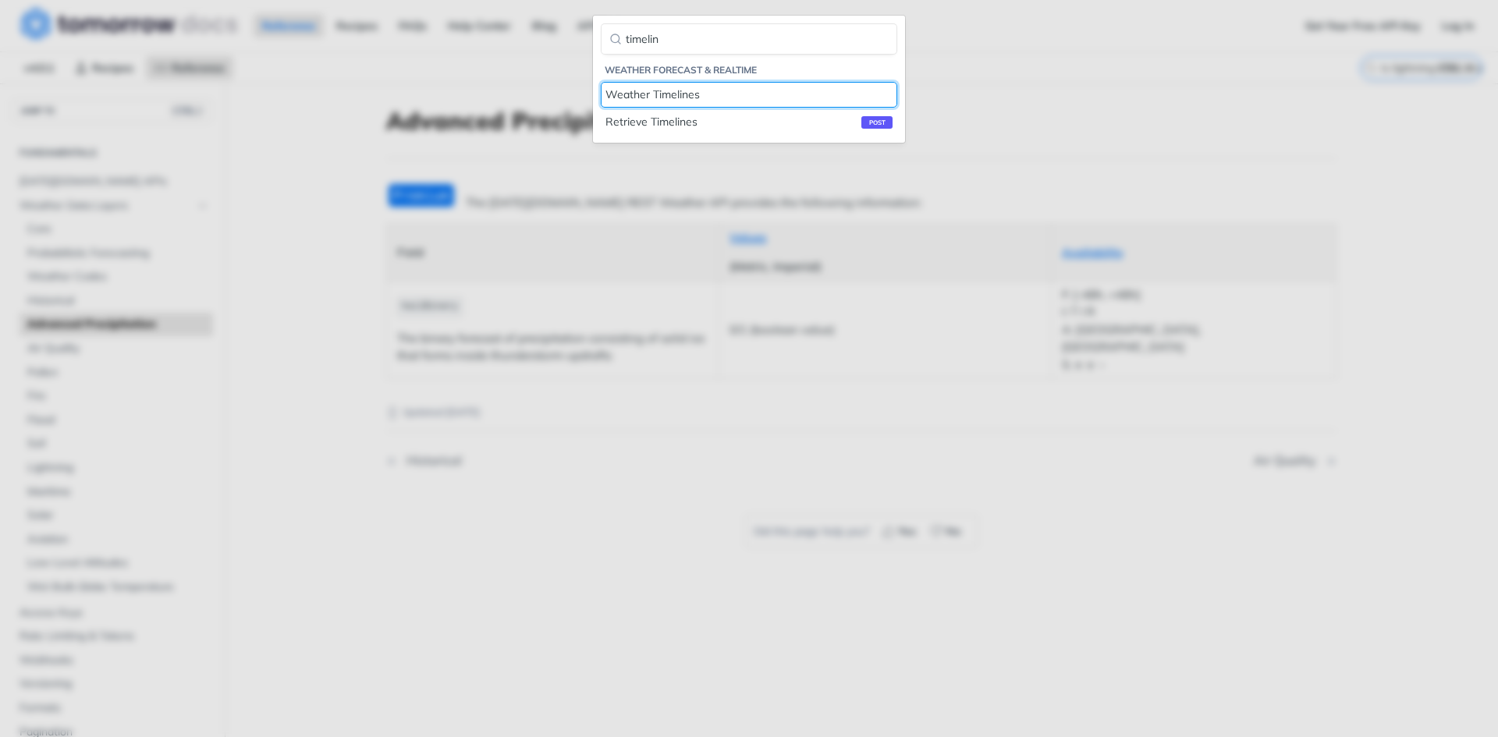
click at [693, 92] on div "Weather Timelines" at bounding box center [748, 95] width 287 height 16
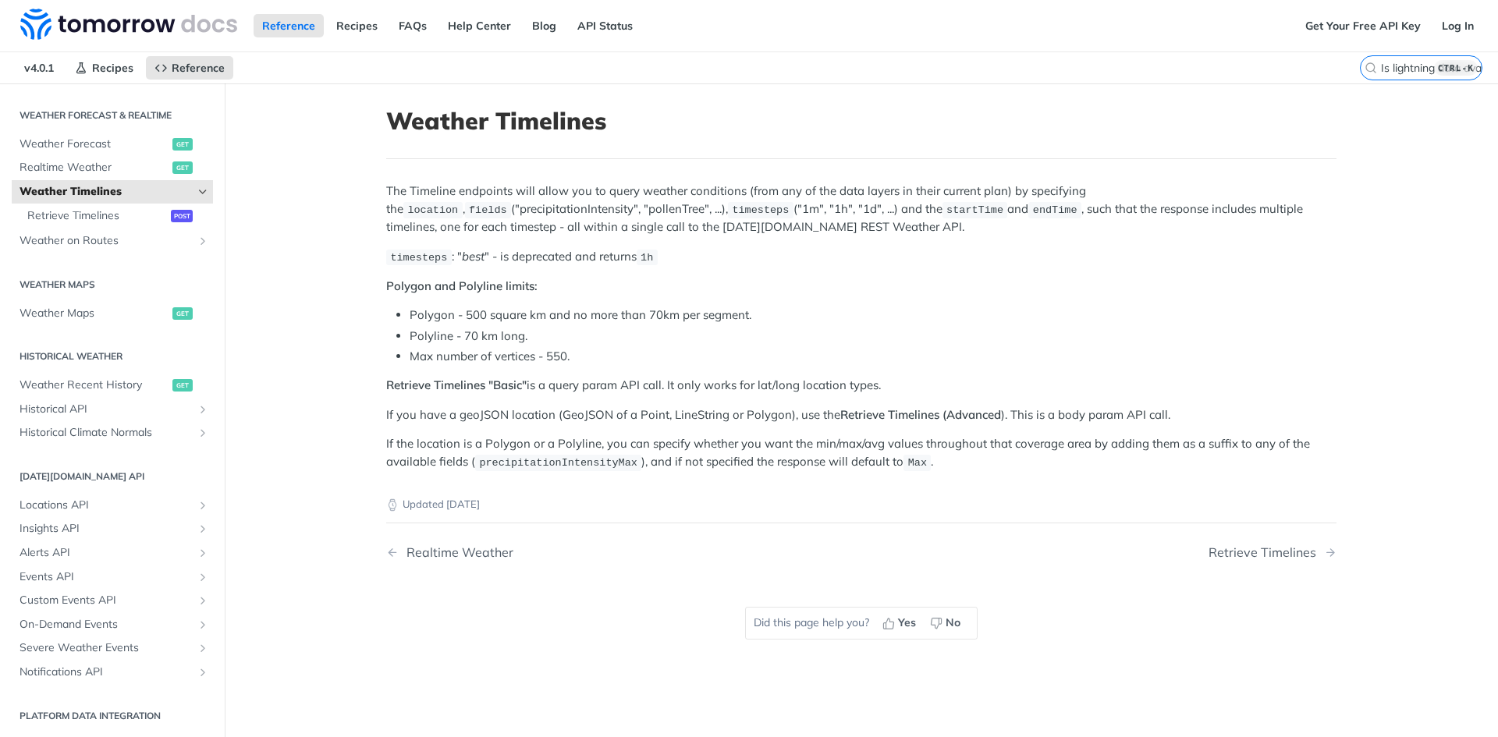
click at [326, 323] on main "JUMP TO CTRL-/ Fundamentals [DATE][DOMAIN_NAME] APIs Weather Data Layers Core P…" at bounding box center [749, 451] width 1498 height 737
click at [310, 345] on main "JUMP TO CTRL-/ Fundamentals [DATE][DOMAIN_NAME] APIs Weather Data Layers Core P…" at bounding box center [749, 451] width 1498 height 737
click at [1220, 553] on div "Retrieve Timelines" at bounding box center [1266, 552] width 115 height 15
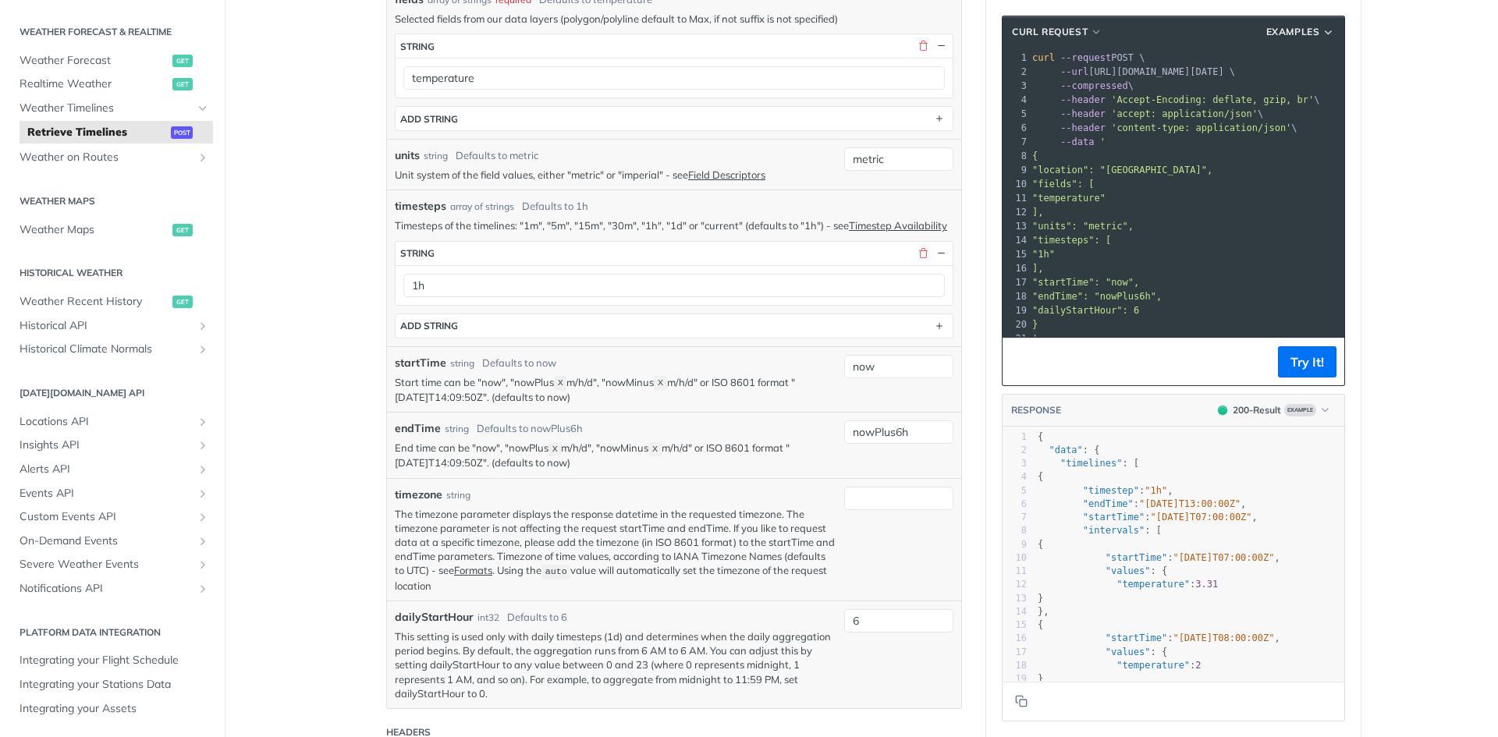
scroll to position [39, 0]
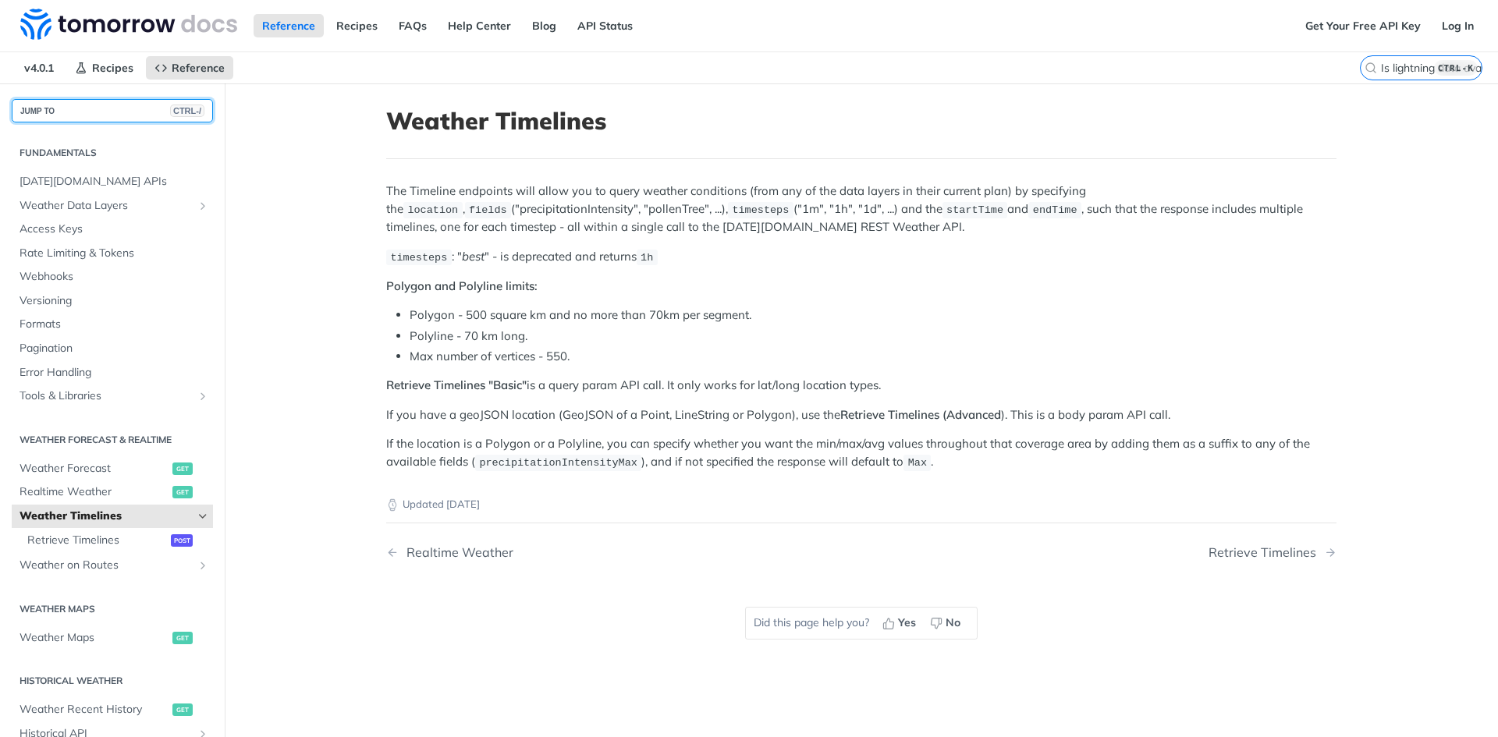
click at [93, 111] on button "JUMP TO CTRL-/" at bounding box center [112, 110] width 201 height 23
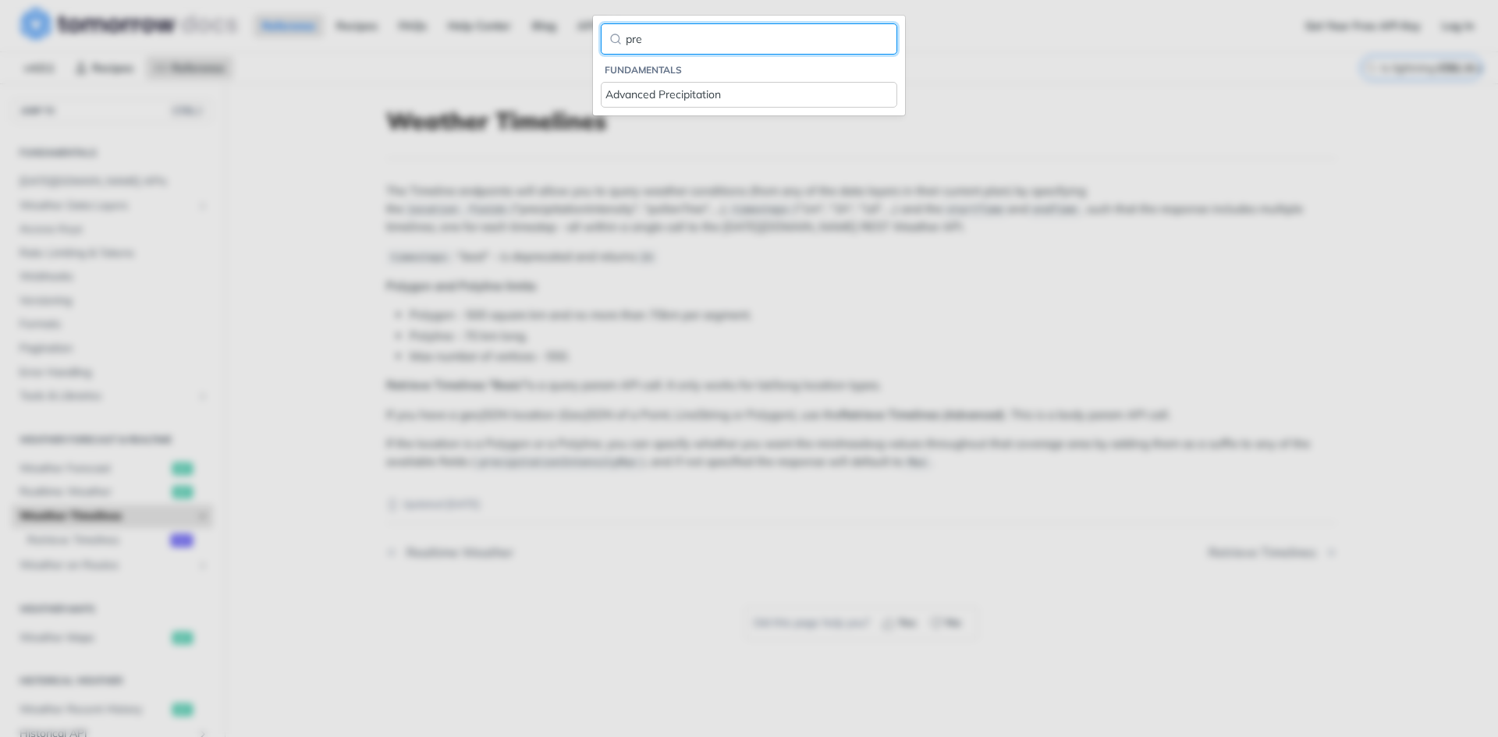
type input "pre"
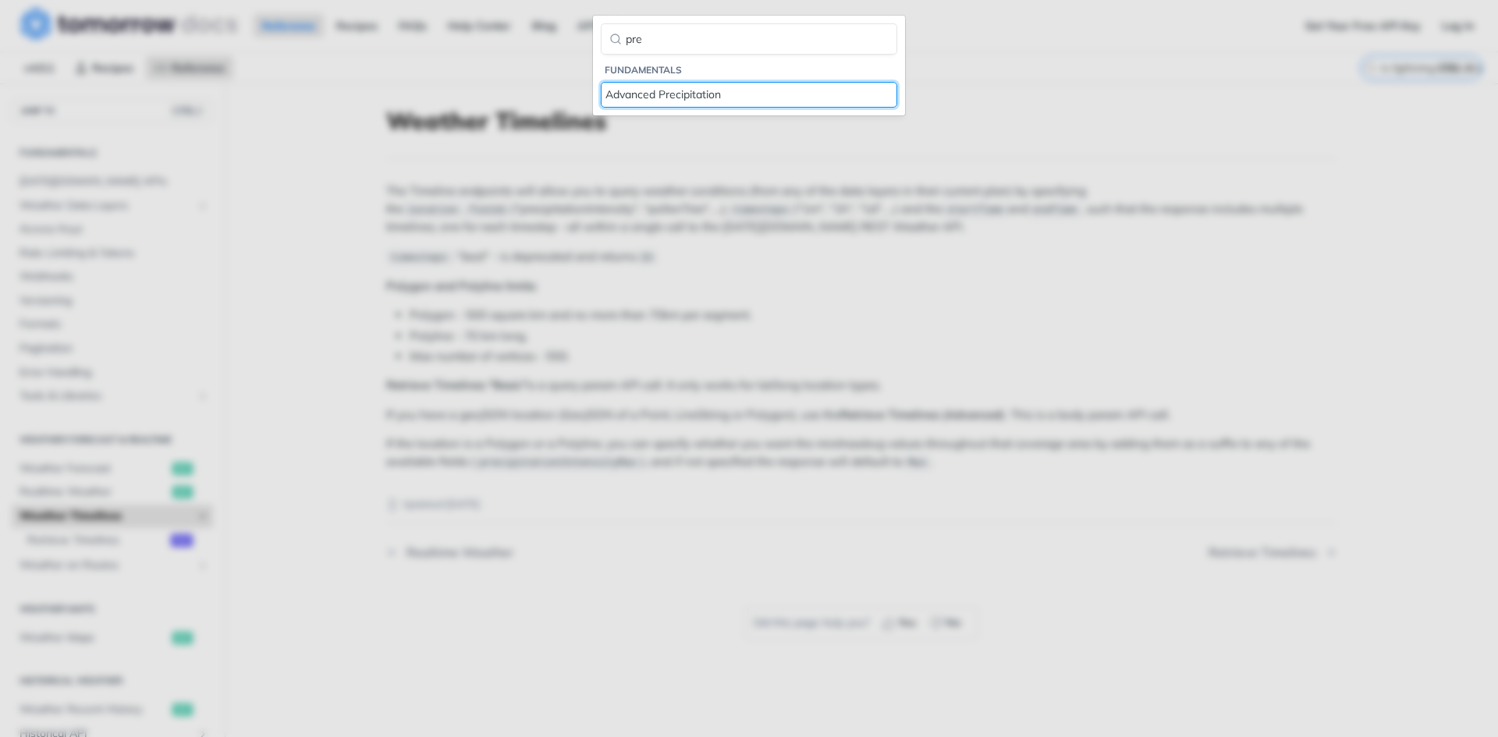
click at [675, 87] on div "Advanced Precipitation" at bounding box center [748, 95] width 287 height 16
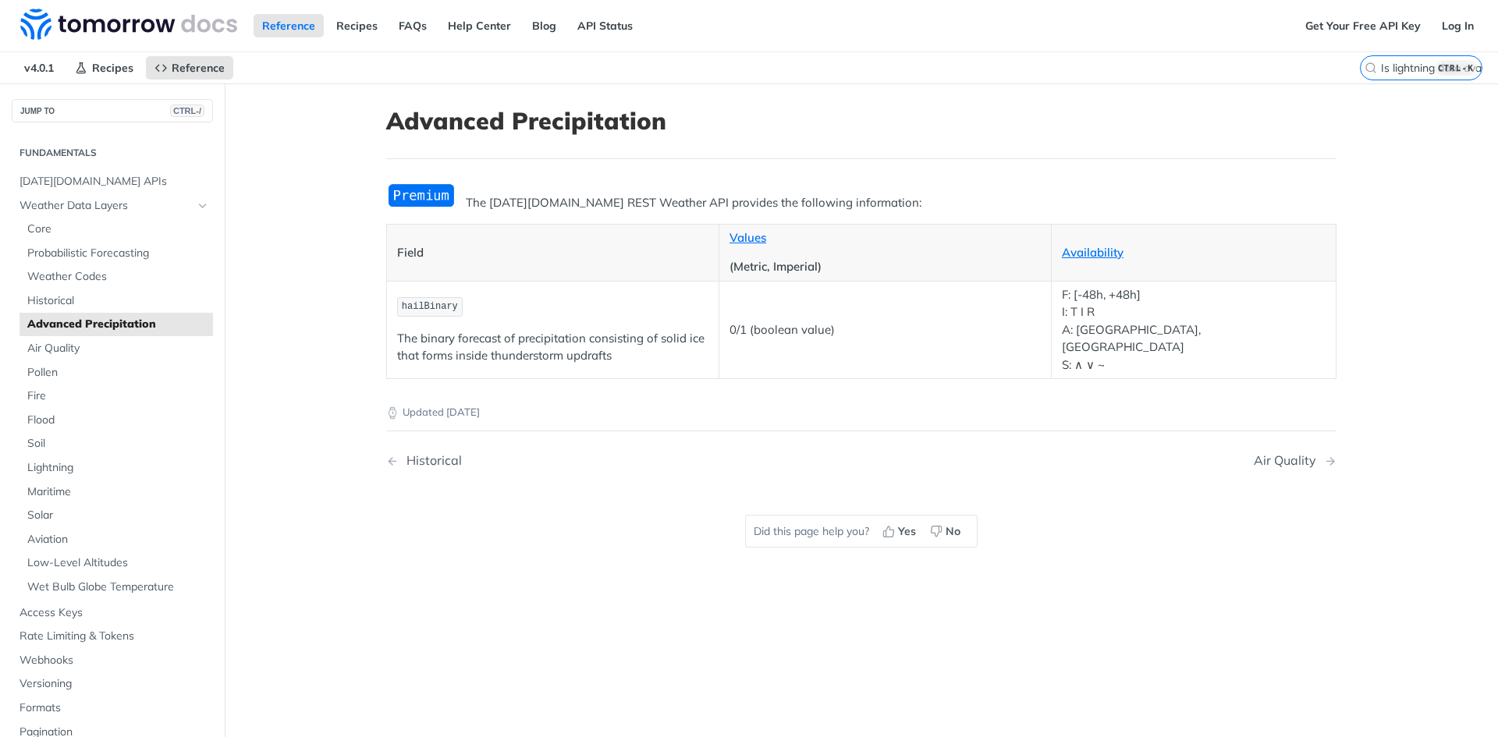
click at [677, 345] on p "The binary forecast of precipitation consisting of solid ice that forms inside …" at bounding box center [552, 347] width 311 height 35
click at [69, 234] on span "Core" at bounding box center [118, 230] width 182 height 16
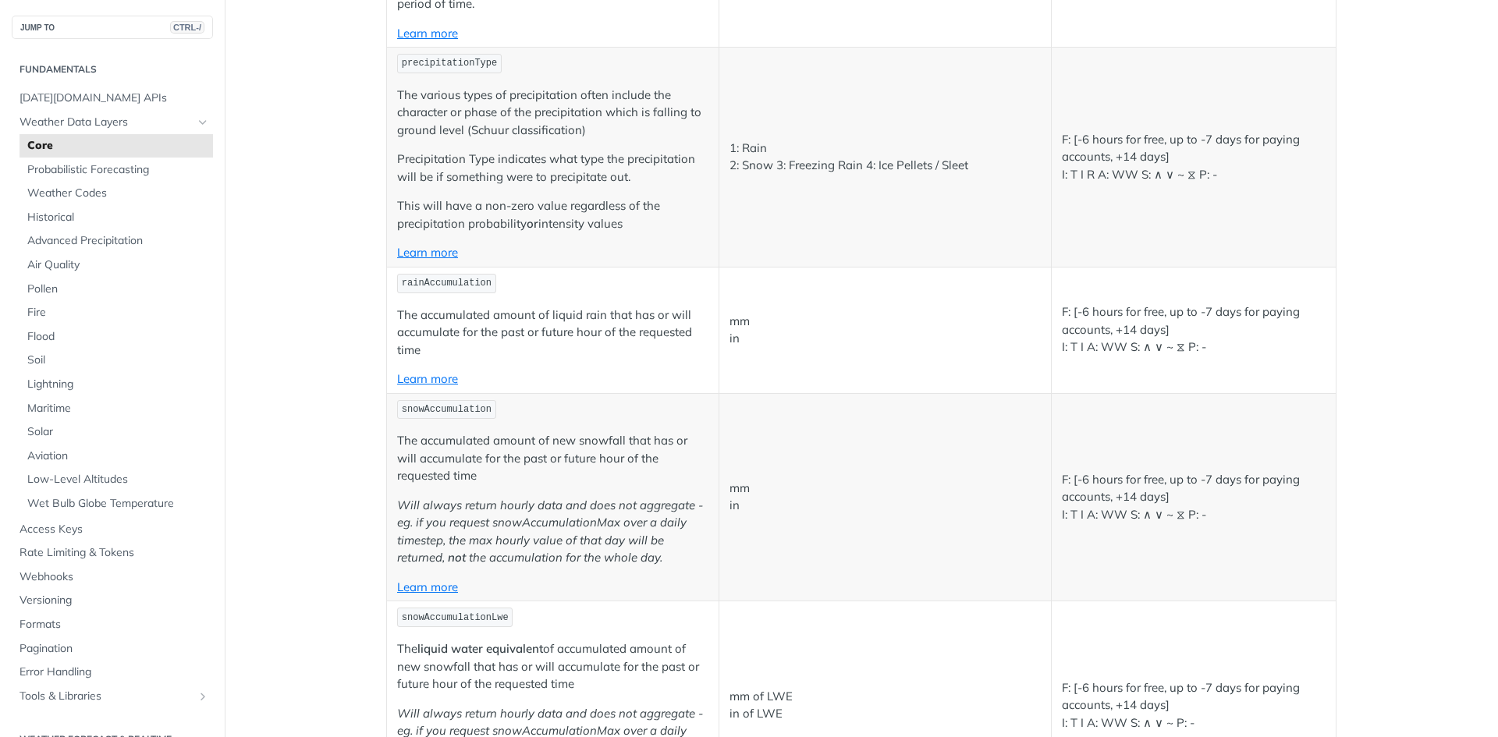
scroll to position [2731, 0]
